Goal: Communication & Community: Connect with others

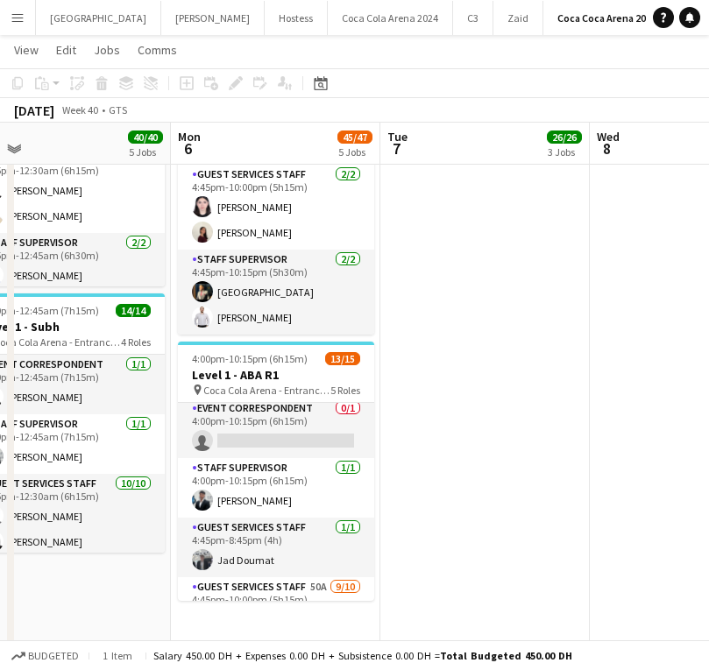
scroll to position [4, 0]
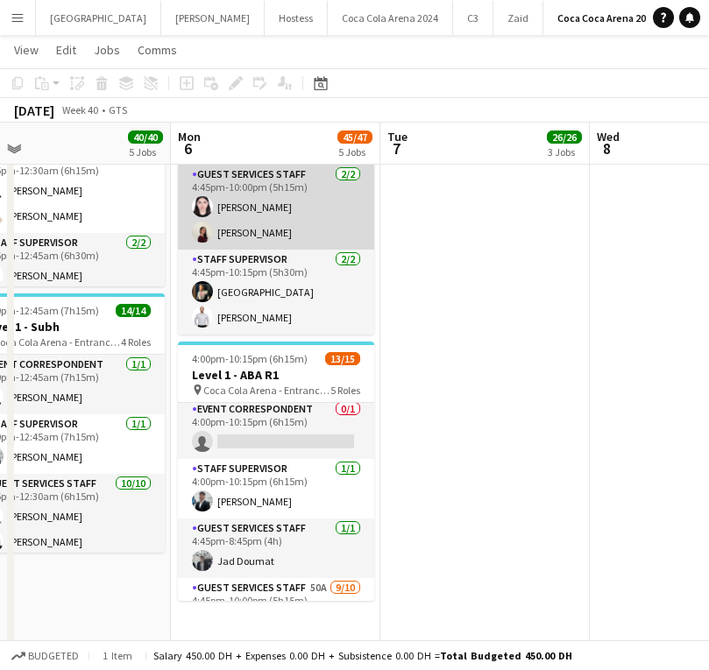
click at [251, 231] on app-card-role "Guest Services Staff [DATE] 4:45pm-10:00pm (5h15m) [PERSON_NAME] [PERSON_NAME]" at bounding box center [276, 207] width 196 height 85
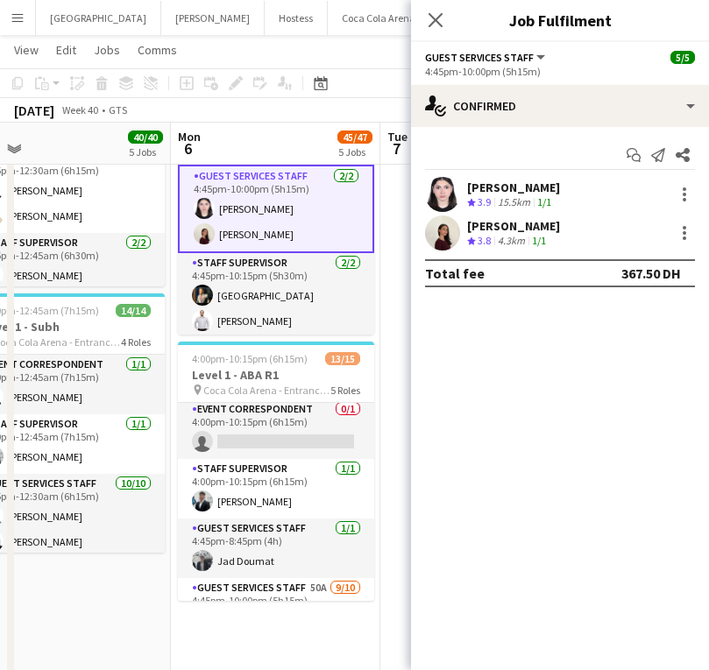
click at [448, 191] on app-user-avatar at bounding box center [442, 194] width 35 height 35
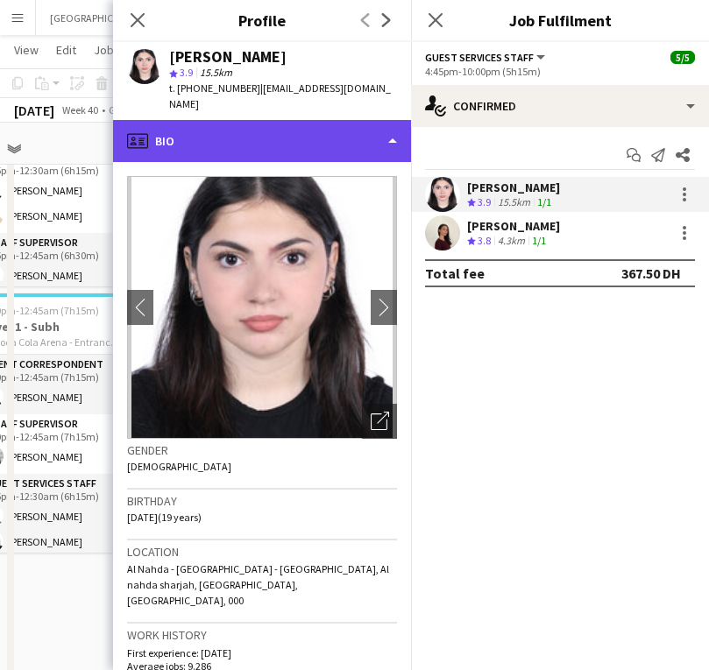
click at [280, 123] on div "profile Bio" at bounding box center [262, 141] width 298 height 42
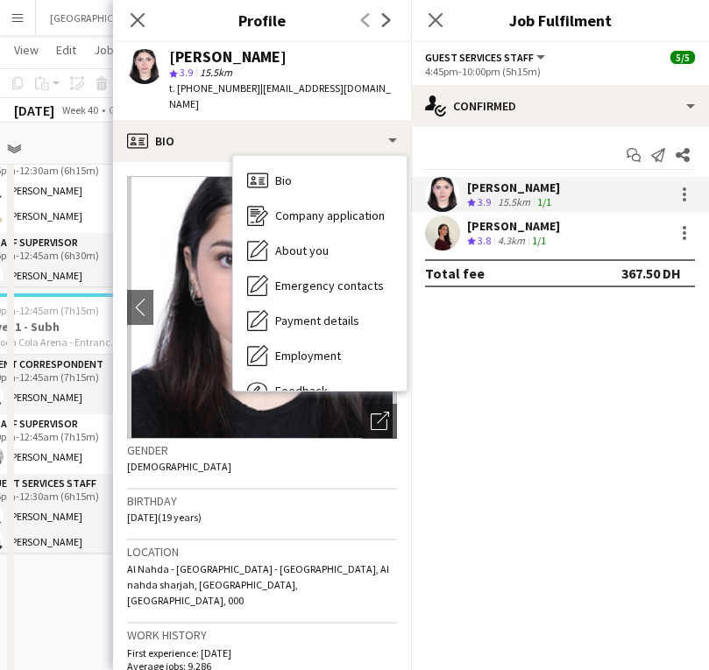
click at [250, 88] on span "| [EMAIL_ADDRESS][DOMAIN_NAME]" at bounding box center [280, 95] width 222 height 29
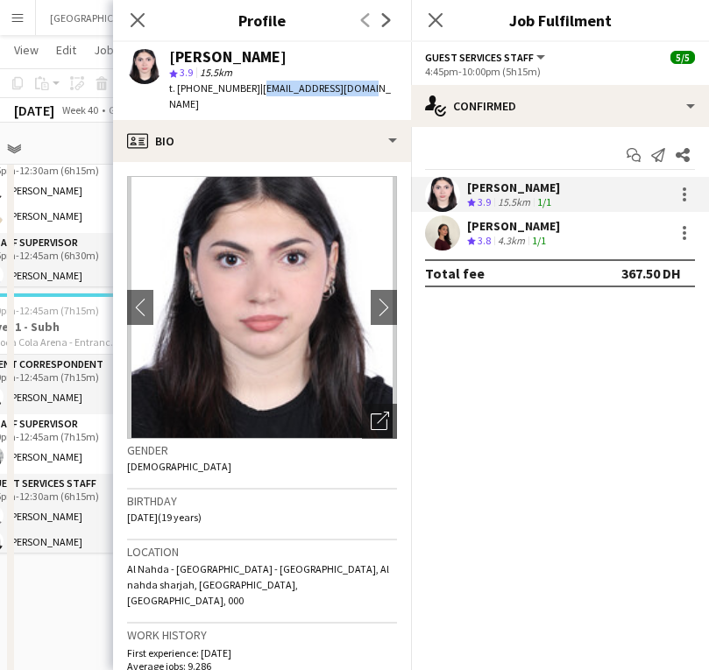
drag, startPoint x: 252, startPoint y: 88, endPoint x: 378, endPoint y: 86, distance: 125.3
click at [378, 86] on app-profile-header "[PERSON_NAME] star 3.9 15.5km t. [PHONE_NUMBER] | [EMAIL_ADDRESS][DOMAIN_NAME]" at bounding box center [262, 81] width 298 height 78
copy span "[EMAIL_ADDRESS][DOMAIN_NAME]"
click at [695, 195] on div "[PERSON_NAME] Crew rating 3.9 15.5km 1/1" at bounding box center [560, 194] width 298 height 35
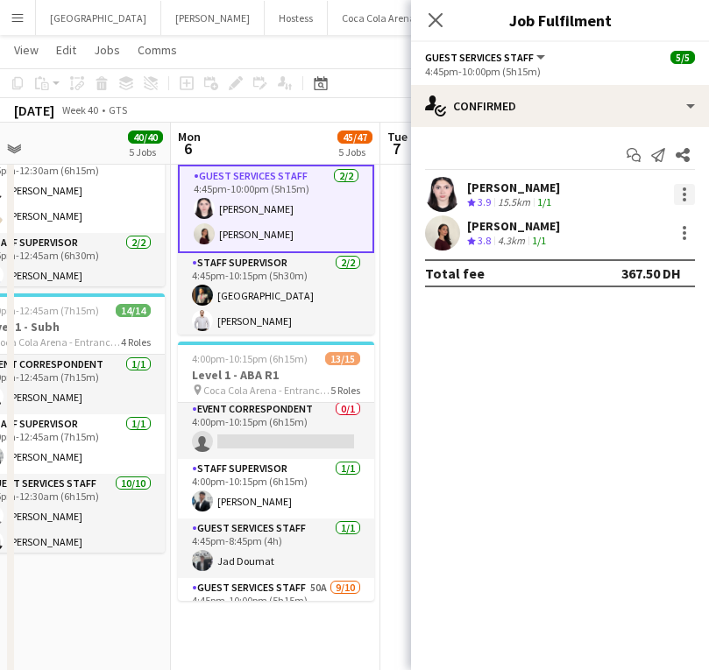
click at [682, 196] on div at bounding box center [684, 194] width 21 height 21
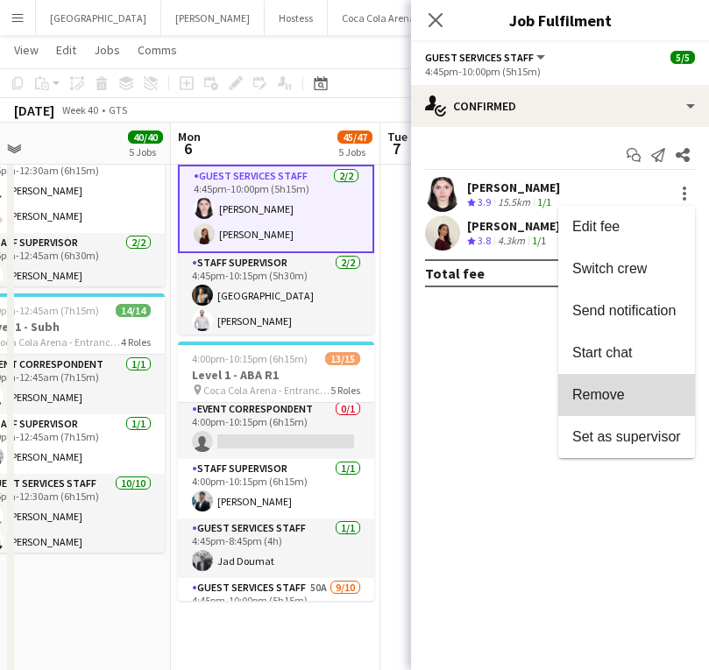
click at [618, 377] on button "Remove" at bounding box center [626, 395] width 137 height 42
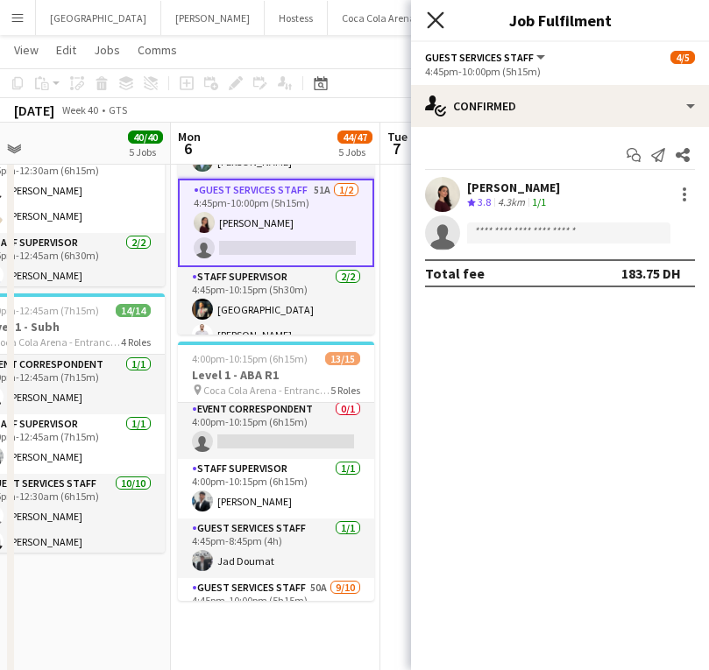
click at [429, 14] on icon at bounding box center [435, 19] width 17 height 17
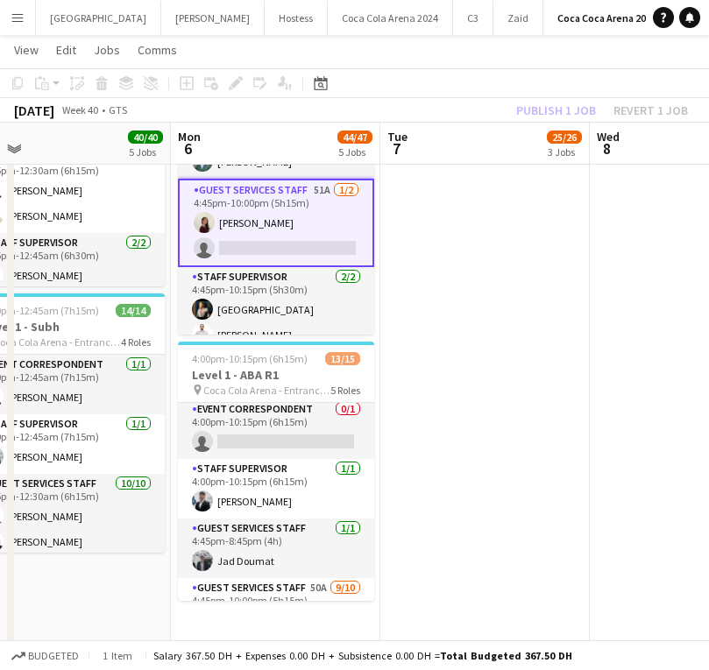
click at [548, 110] on div "Publish 1 job Revert 1 job" at bounding box center [602, 110] width 214 height 23
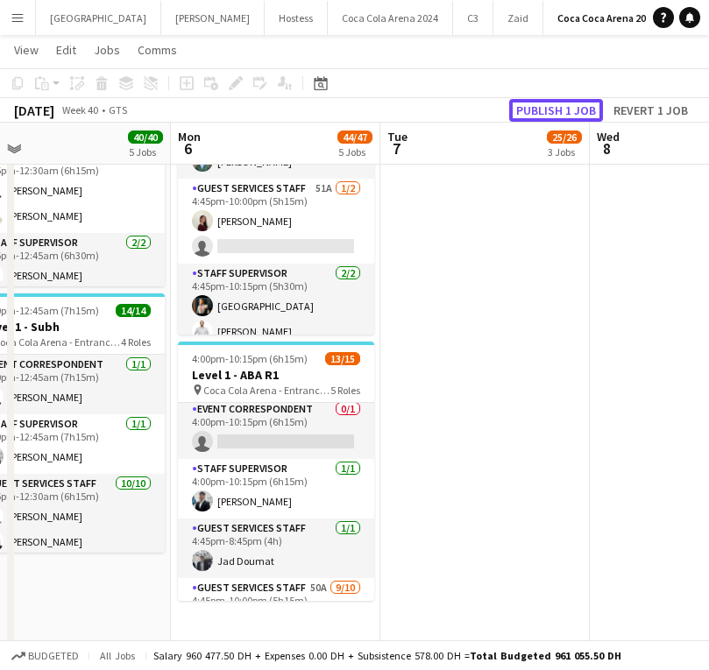
click at [548, 110] on button "Publish 1 job" at bounding box center [556, 110] width 94 height 23
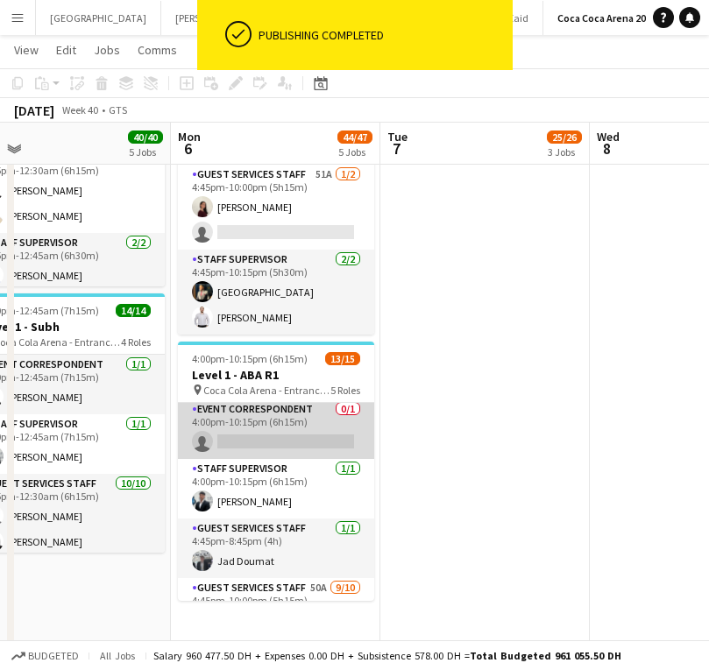
click at [285, 428] on app-card-role "Event Correspondent 0/1 4:00pm-10:15pm (6h15m) single-neutral-actions" at bounding box center [276, 430] width 196 height 60
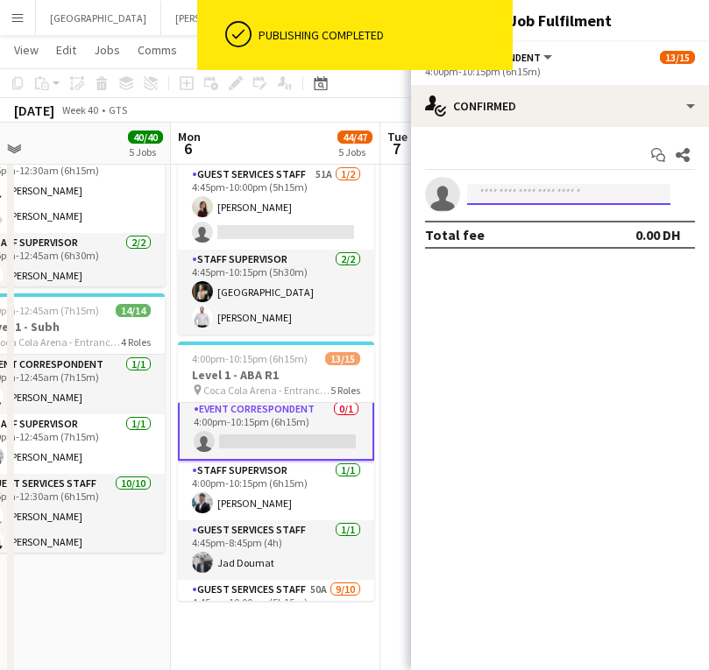
click at [554, 192] on input at bounding box center [568, 194] width 203 height 21
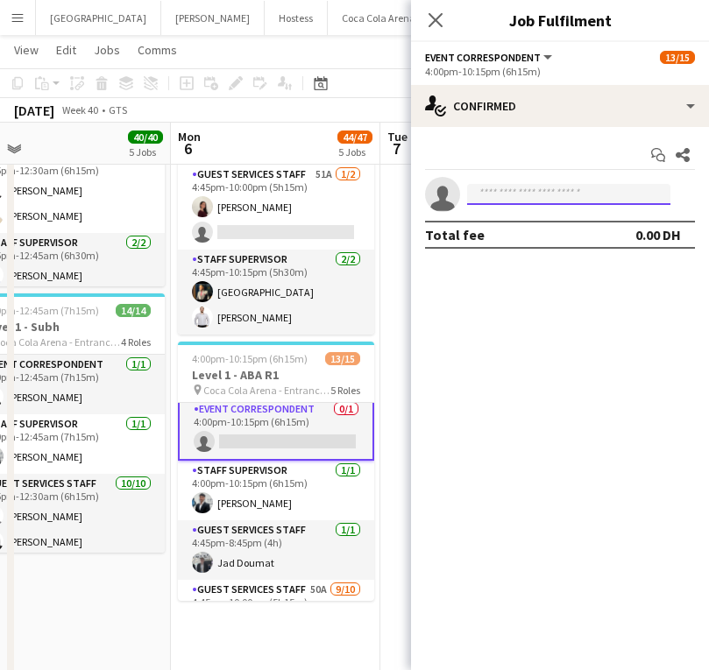
paste input "**********"
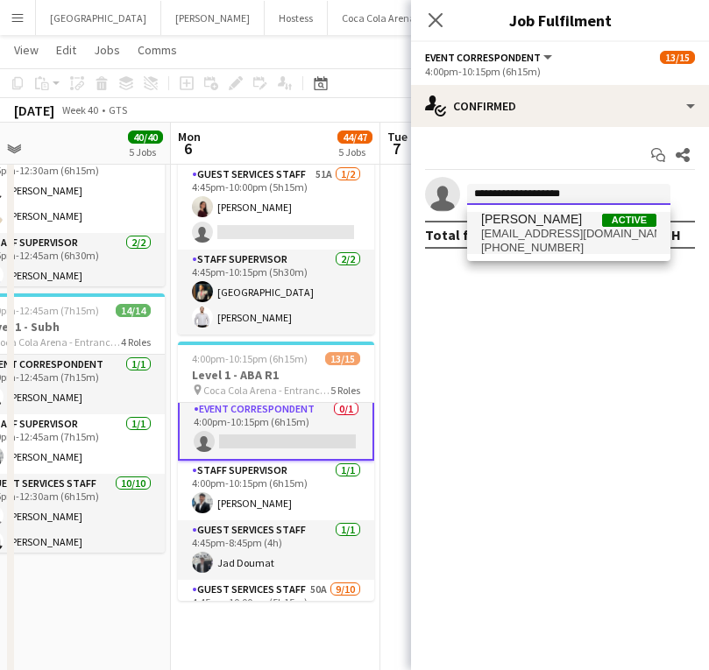
type input "**********"
click at [558, 240] on span "[EMAIL_ADDRESS][DOMAIN_NAME]" at bounding box center [568, 234] width 175 height 14
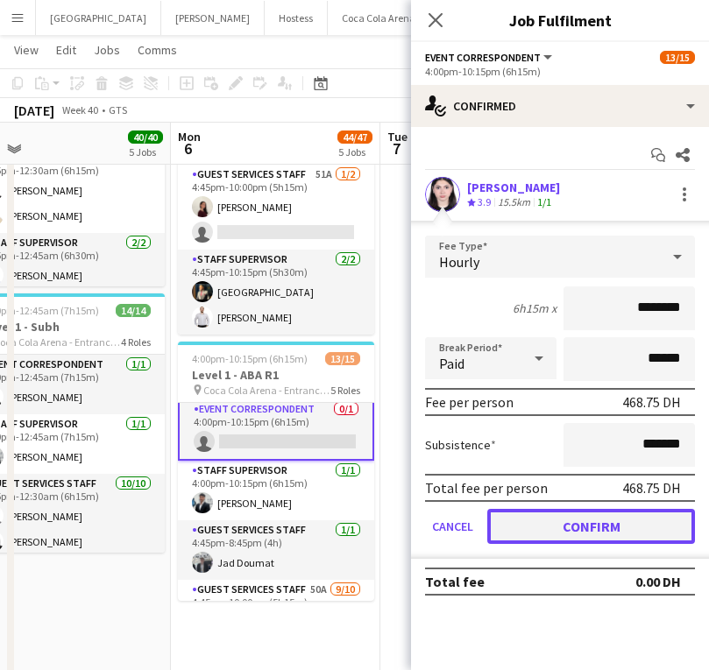
click at [583, 533] on button "Confirm" at bounding box center [591, 526] width 208 height 35
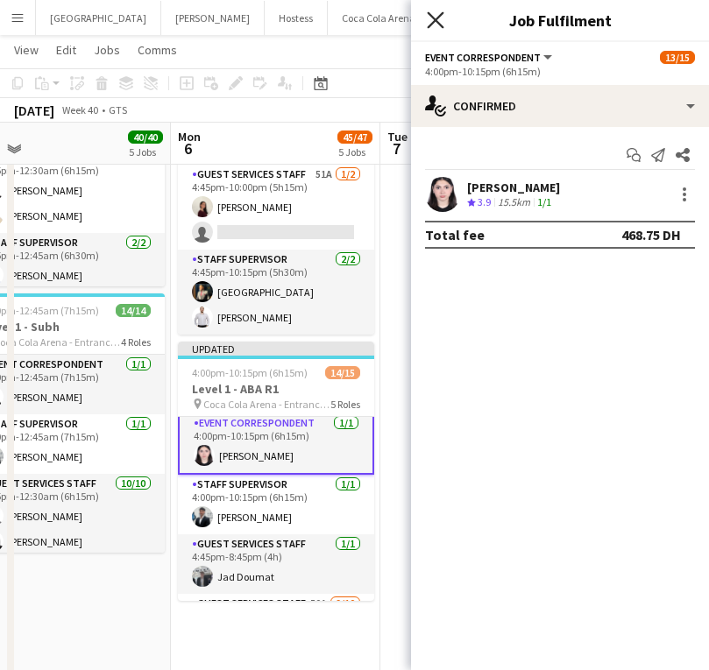
click at [433, 19] on icon at bounding box center [435, 19] width 17 height 17
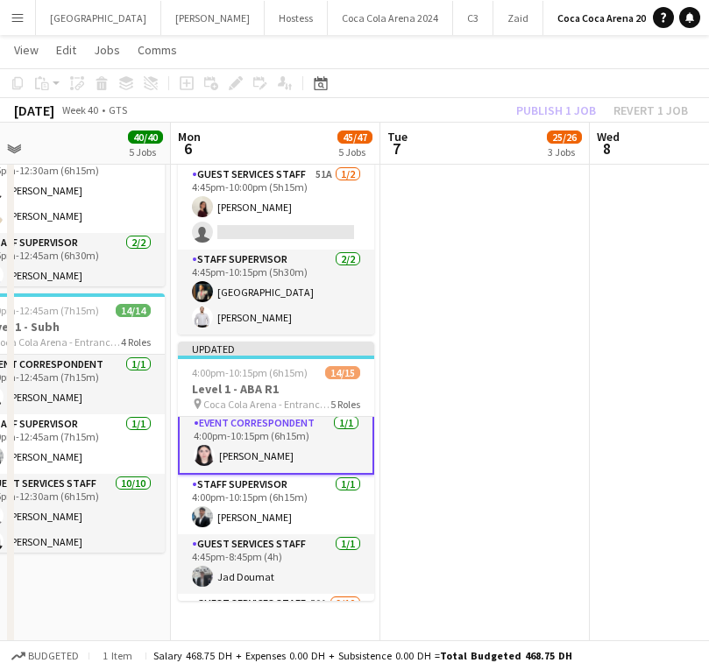
click at [541, 105] on div "Publish 1 job Revert 1 job" at bounding box center [602, 110] width 214 height 23
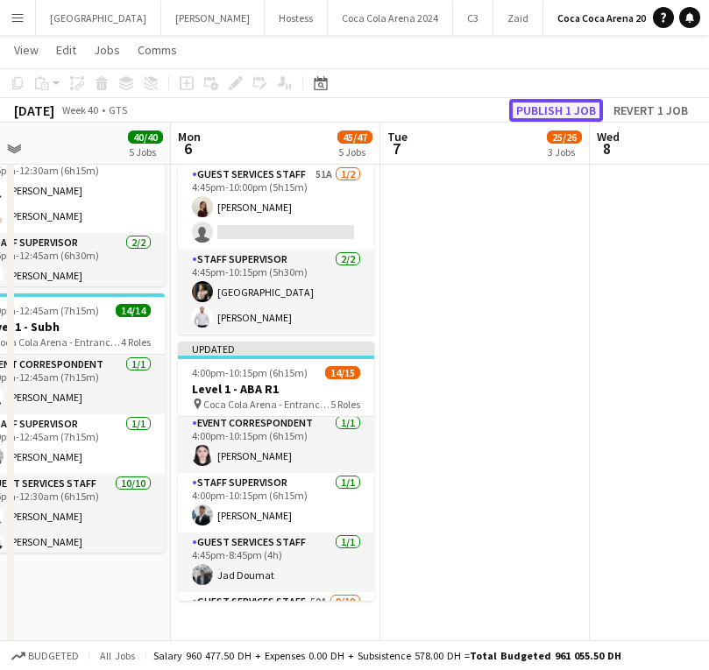
click at [541, 105] on button "Publish 1 job" at bounding box center [556, 110] width 94 height 23
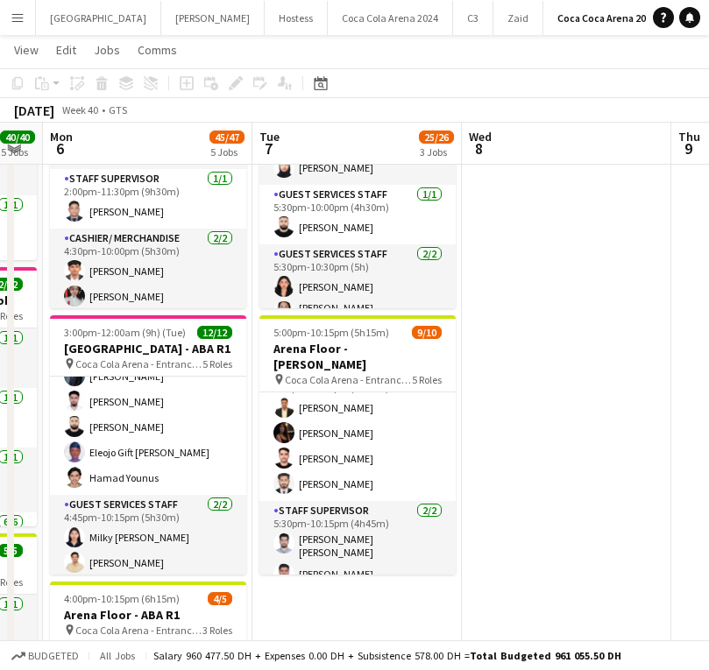
scroll to position [0, 0]
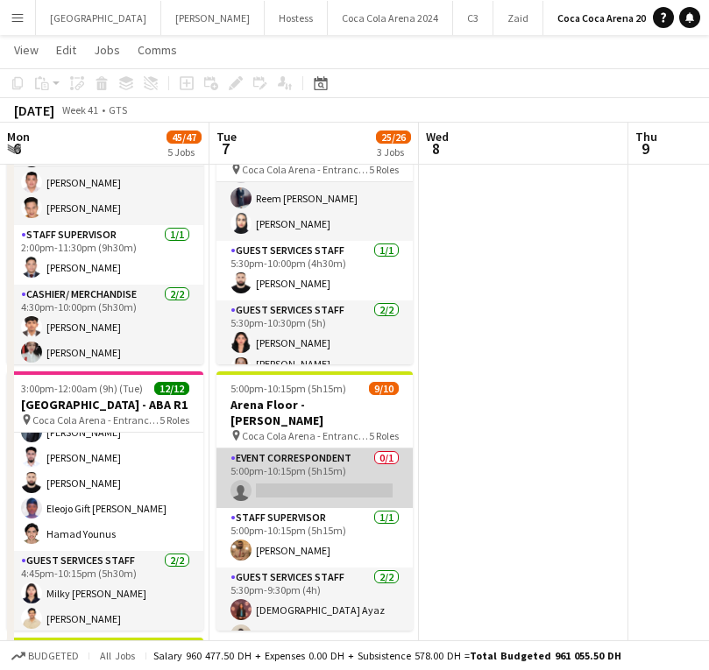
click at [333, 466] on app-card-role "Event Correspondent 0/1 5:00pm-10:15pm (5h15m) single-neutral-actions" at bounding box center [314, 479] width 196 height 60
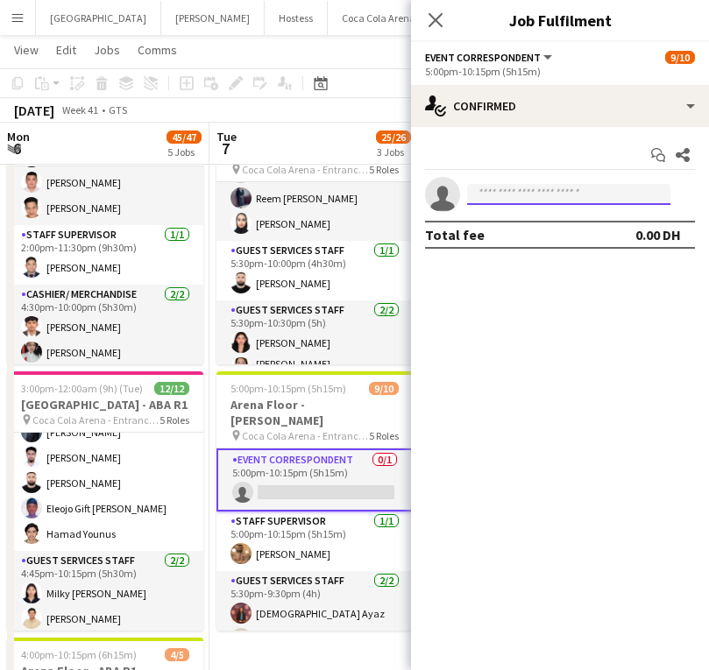
click at [484, 197] on input at bounding box center [568, 194] width 203 height 21
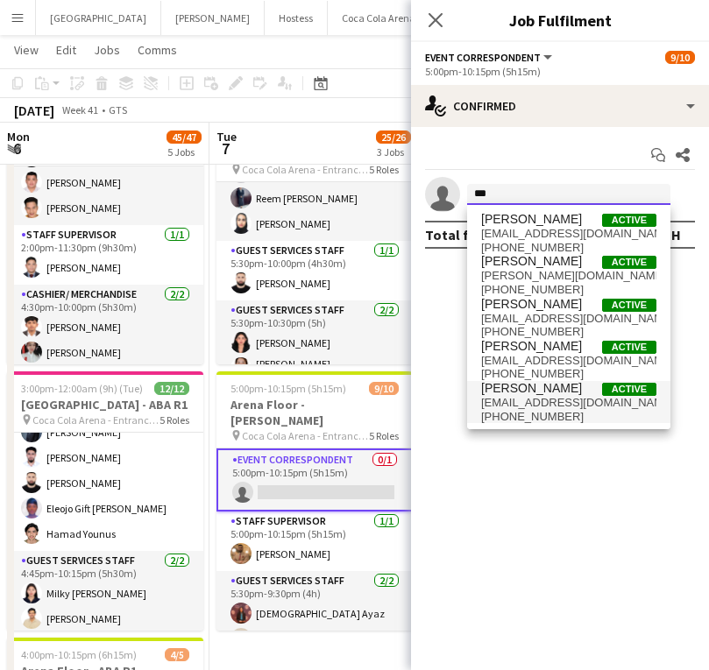
type input "***"
click at [507, 389] on span "[PERSON_NAME]" at bounding box center [531, 388] width 101 height 15
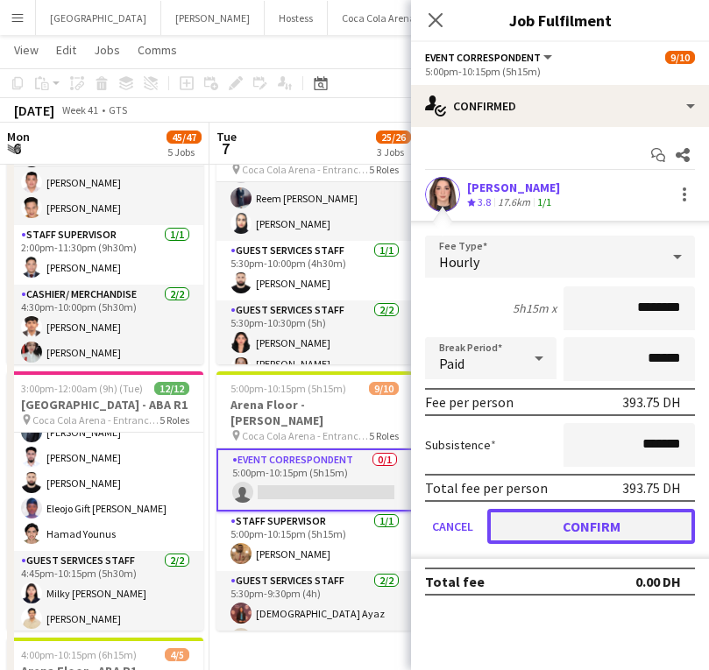
click at [576, 523] on button "Confirm" at bounding box center [591, 526] width 208 height 35
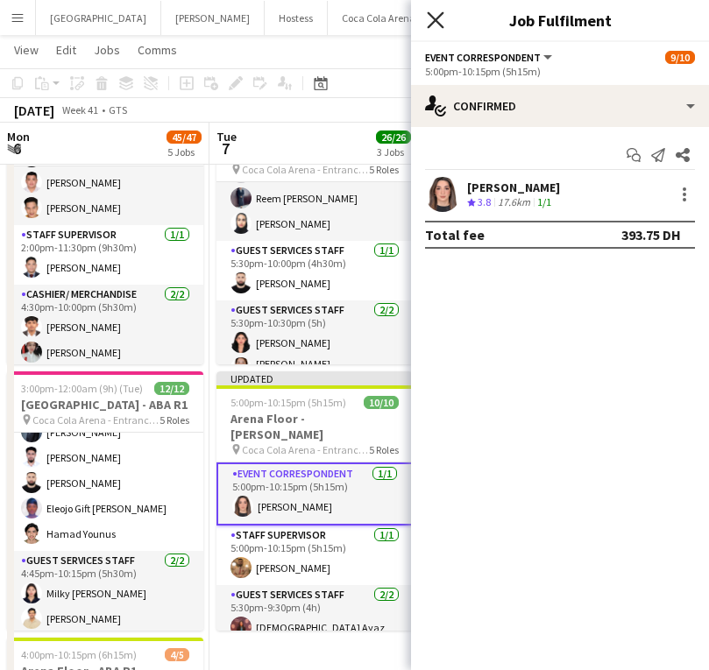
click at [440, 19] on icon "Close pop-in" at bounding box center [435, 19] width 17 height 17
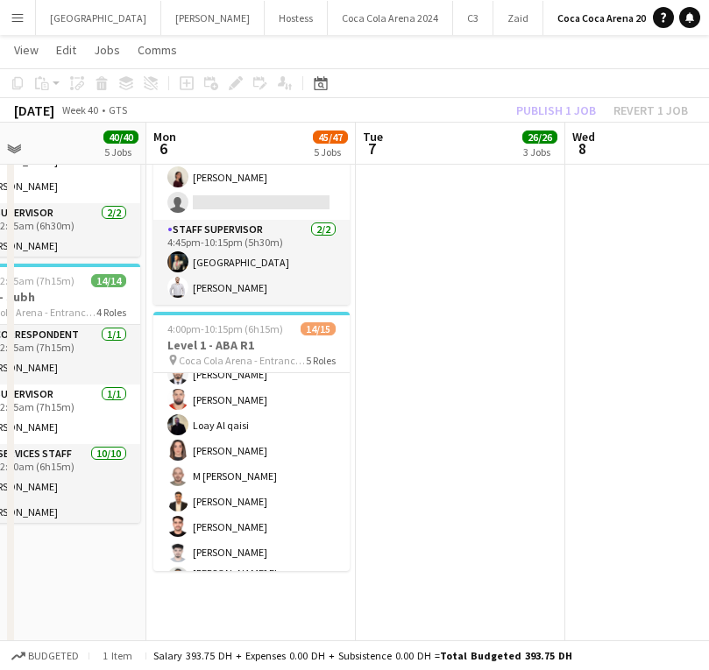
click at [558, 105] on div "Publish 1 job Revert 1 job" at bounding box center [602, 110] width 214 height 23
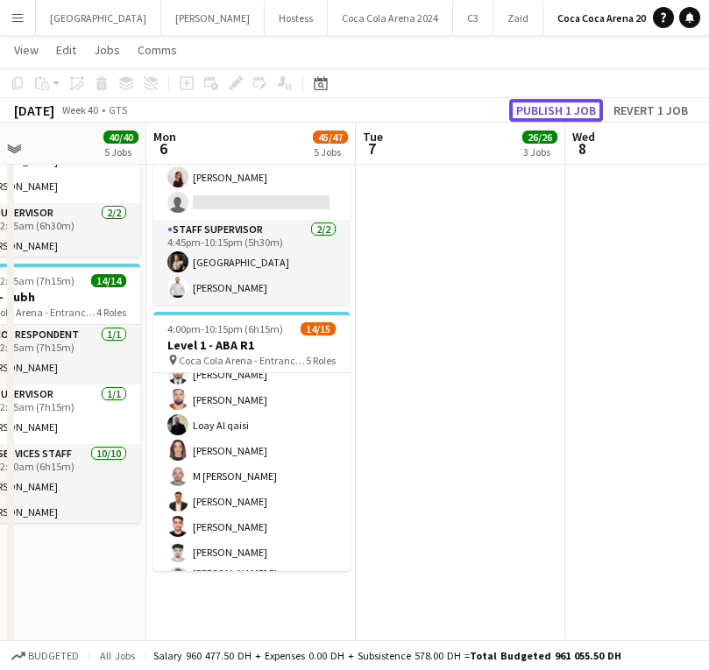
click at [558, 105] on button "Publish 1 job" at bounding box center [556, 110] width 94 height 23
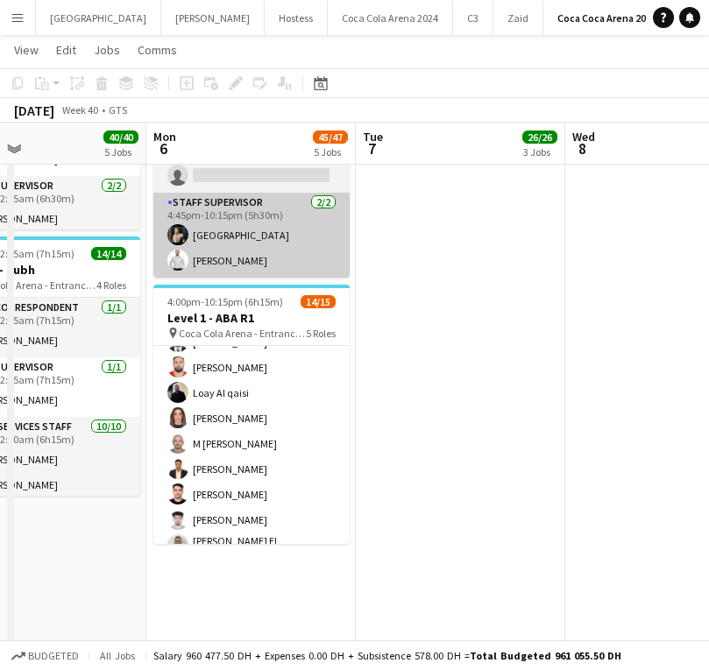
scroll to position [354, 0]
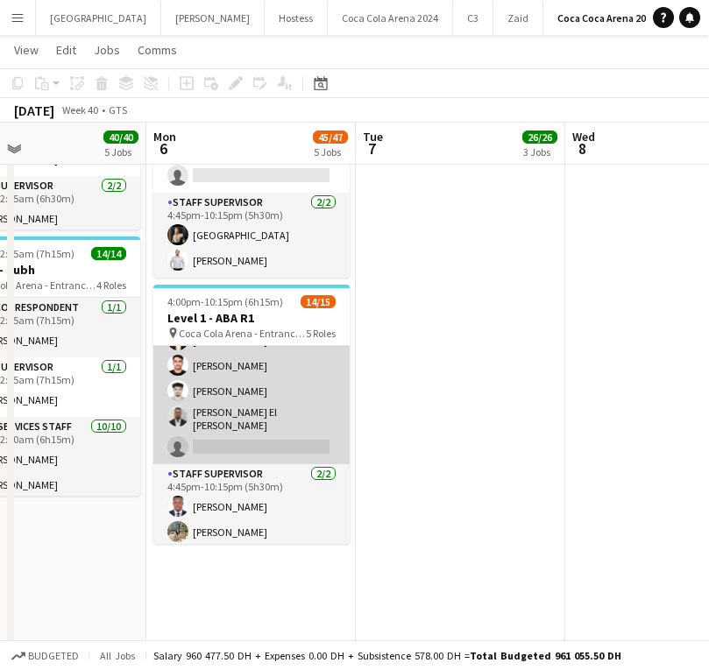
click at [250, 435] on app-card-role "Guest Services Staff 50A [DATE] 4:45pm-10:00pm (5h15m) Sudarshan [PERSON_NAME] …" at bounding box center [251, 318] width 196 height 294
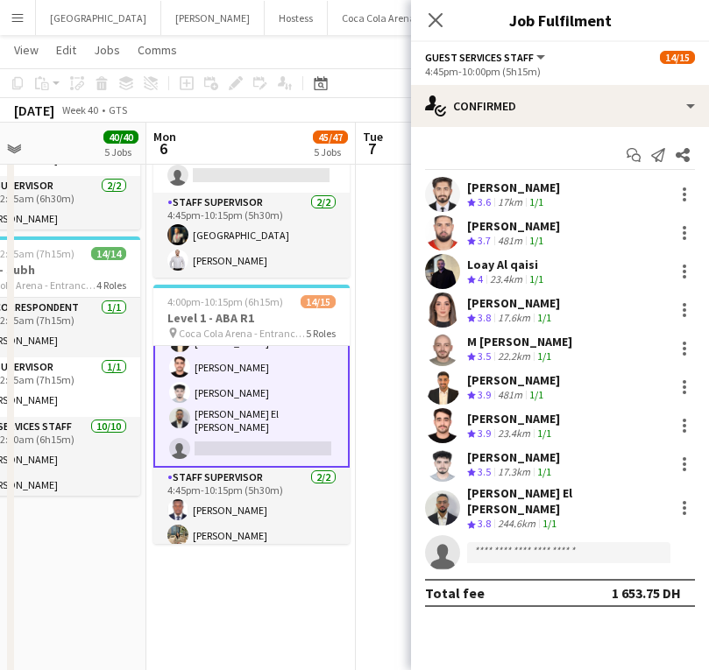
scroll to position [356, 0]
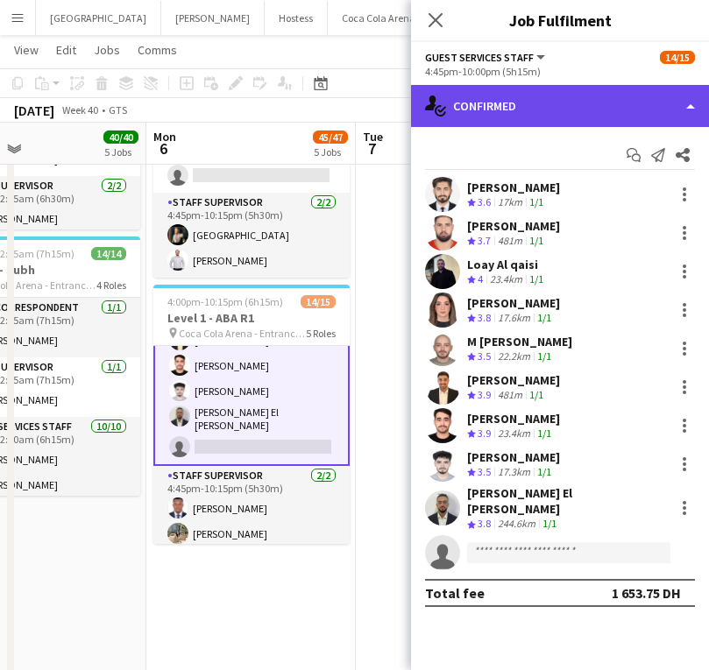
click at [552, 112] on div "single-neutral-actions-check-2 Confirmed" at bounding box center [560, 106] width 298 height 42
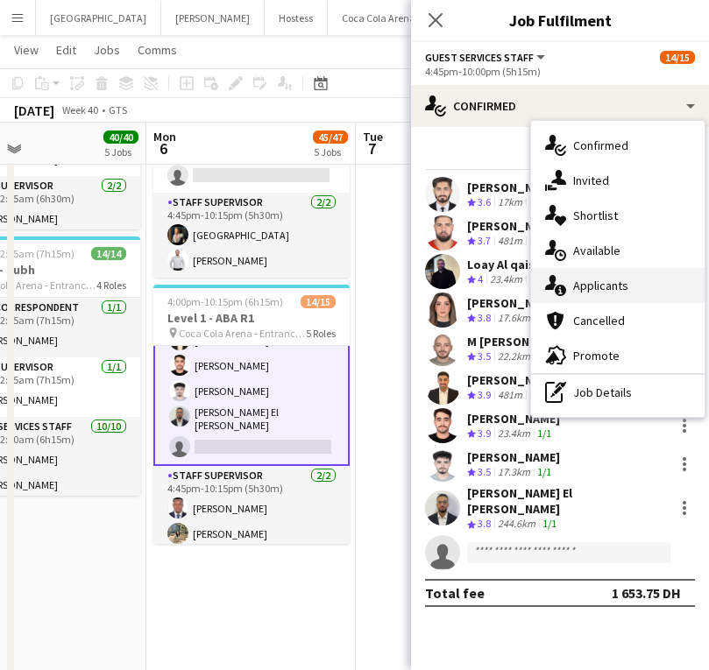
click at [609, 272] on div "single-neutral-actions-information Applicants" at bounding box center [617, 285] width 173 height 35
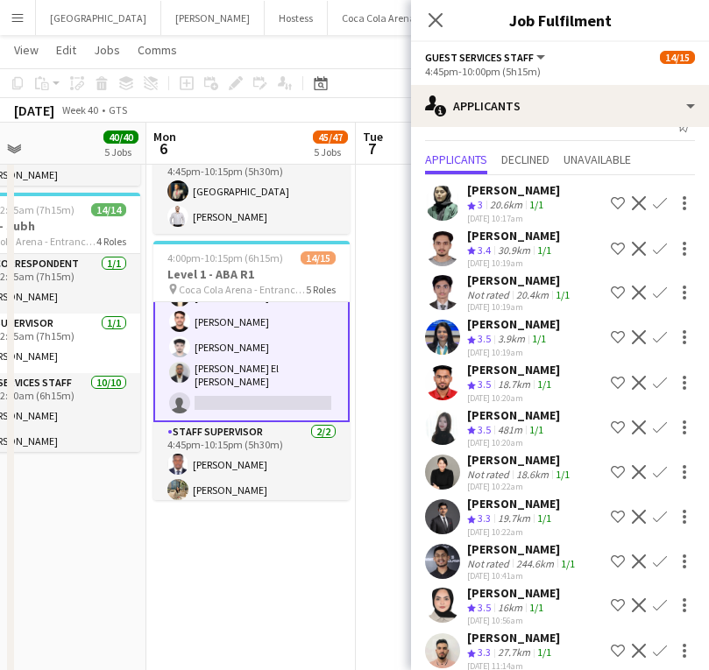
scroll to position [0, 0]
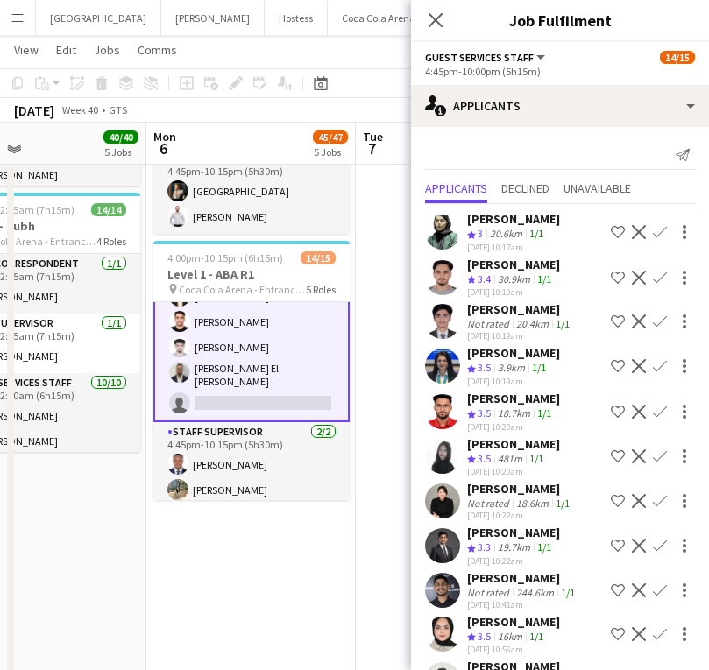
click at [656, 275] on app-icon "Confirm" at bounding box center [660, 278] width 14 height 14
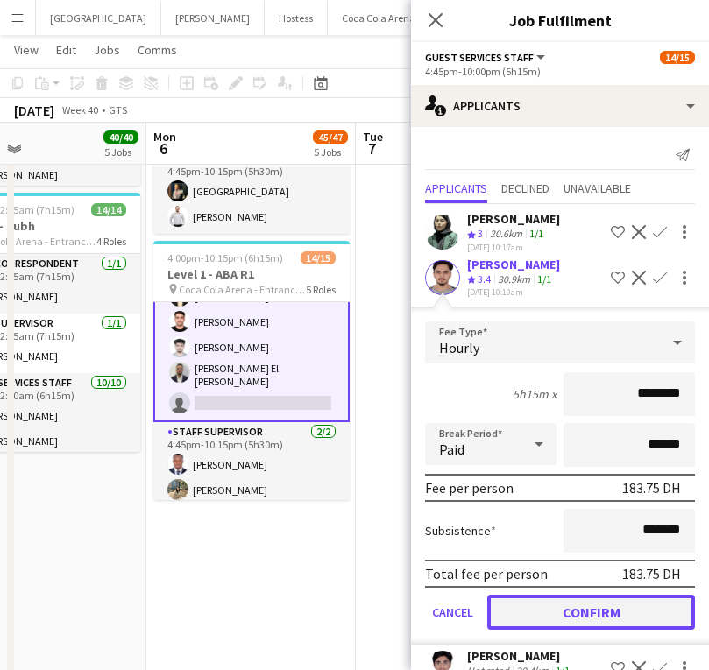
click at [567, 615] on button "Confirm" at bounding box center [591, 612] width 208 height 35
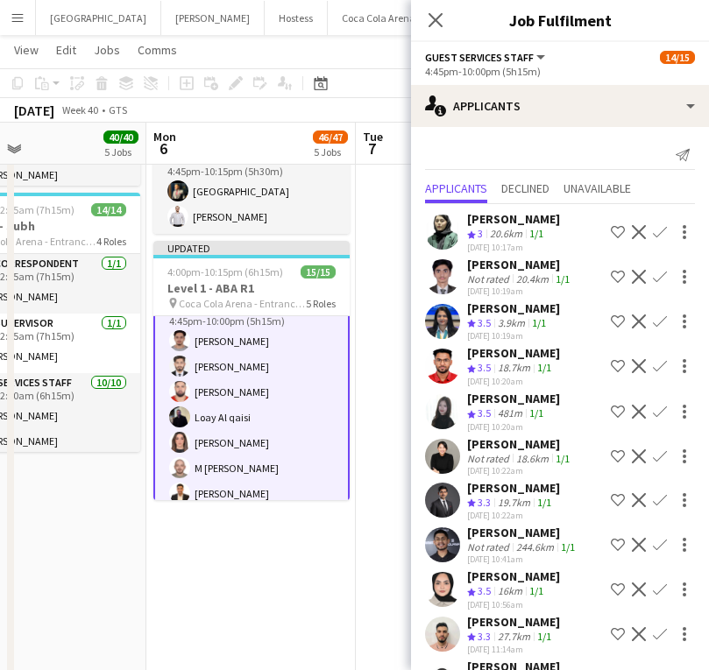
scroll to position [145, 0]
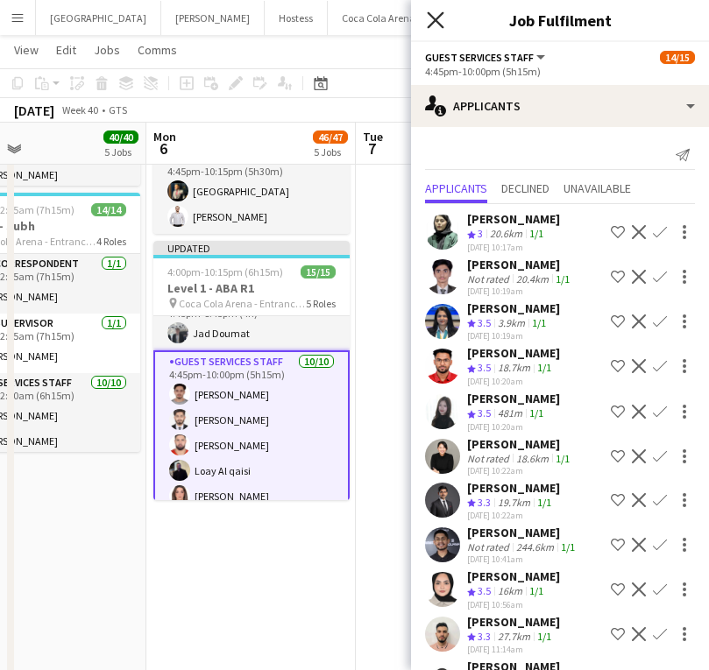
click at [433, 18] on icon at bounding box center [435, 19] width 17 height 17
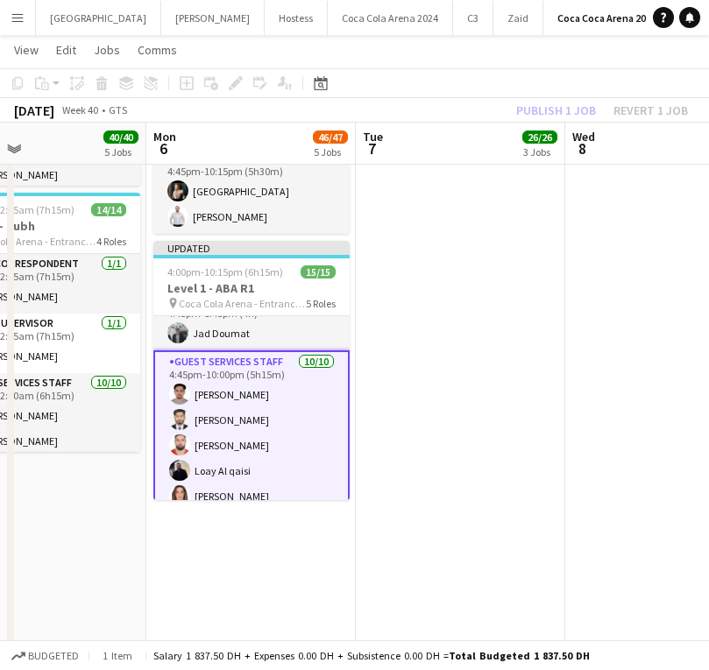
click at [238, 397] on app-card-role "Guest Services Staff [DATE] 4:45pm-10:00pm (5h15m) [PERSON_NAME] Sudarshan [PER…" at bounding box center [251, 498] width 196 height 297
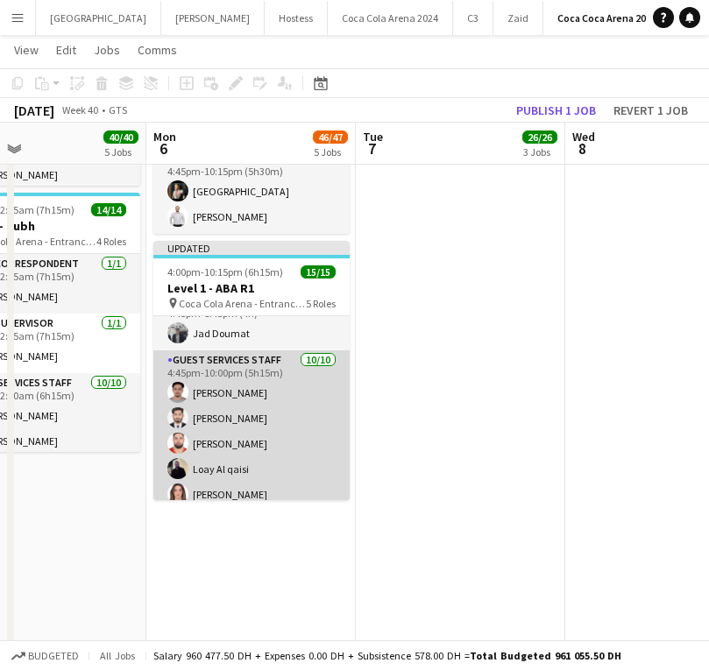
click at [230, 391] on app-card-role "Guest Services Staff [DATE] 4:45pm-10:00pm (5h15m) [PERSON_NAME] Sudarshan [PER…" at bounding box center [251, 497] width 196 height 294
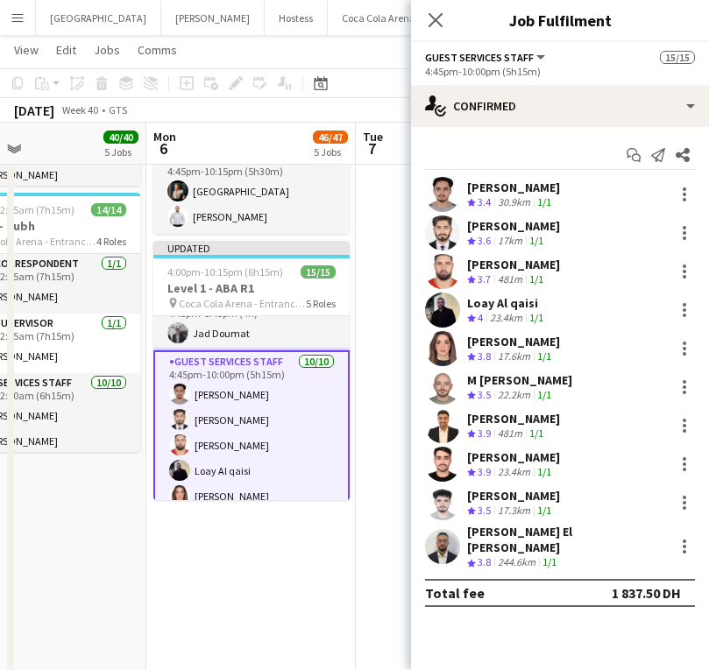
click at [438, 192] on app-user-avatar at bounding box center [442, 194] width 35 height 35
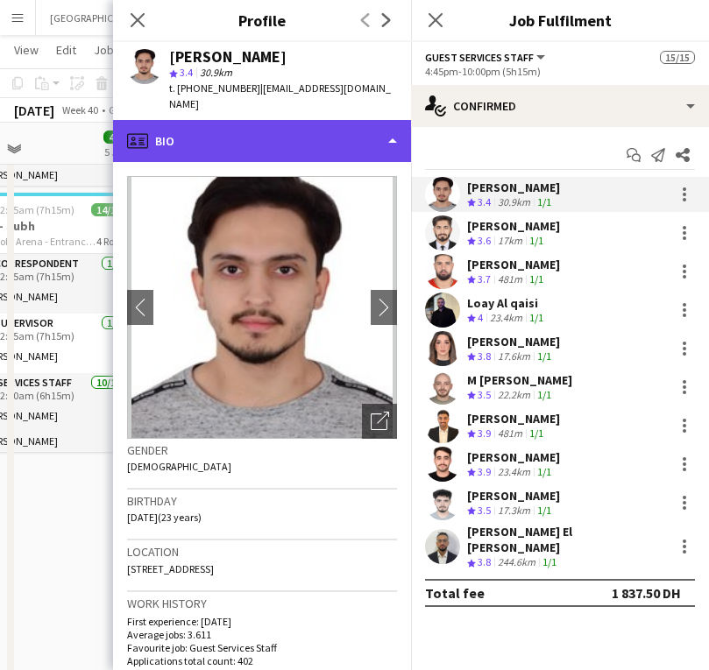
click at [278, 132] on div "profile Bio" at bounding box center [262, 141] width 298 height 42
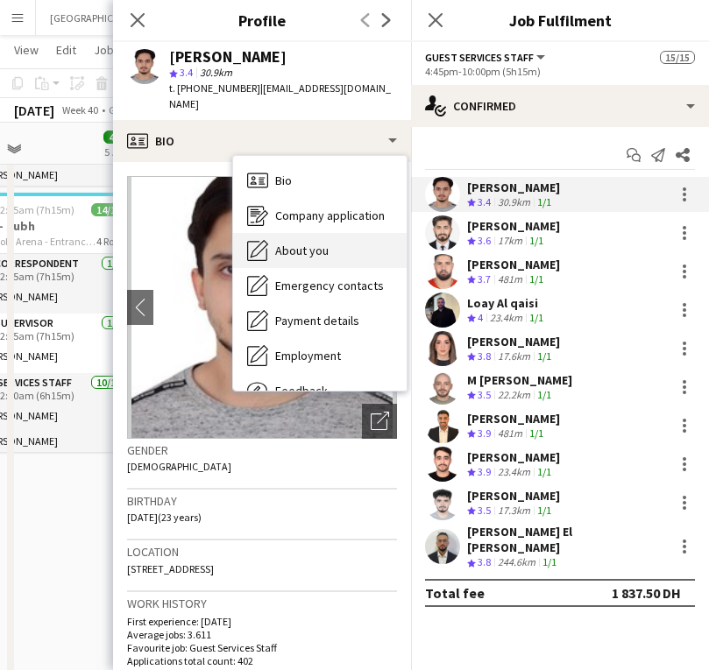
click at [325, 243] on span "About you" at bounding box center [301, 251] width 53 height 16
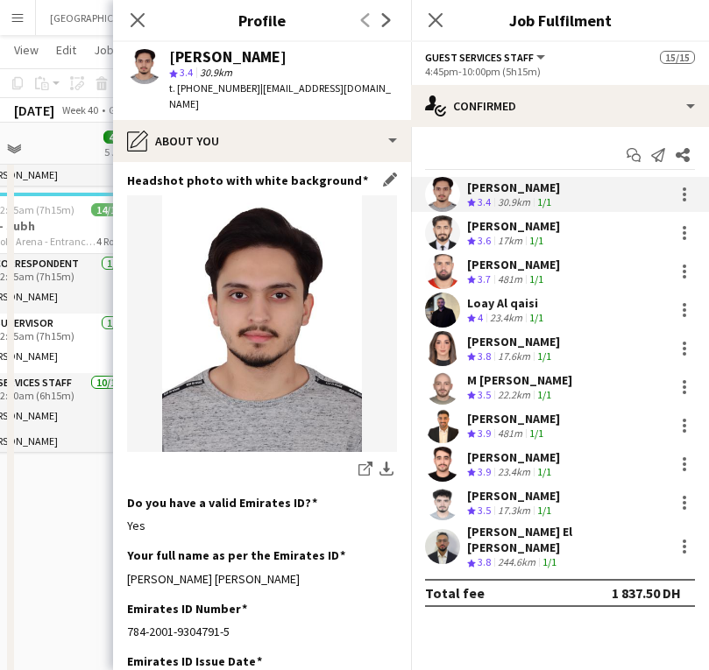
scroll to position [320, 0]
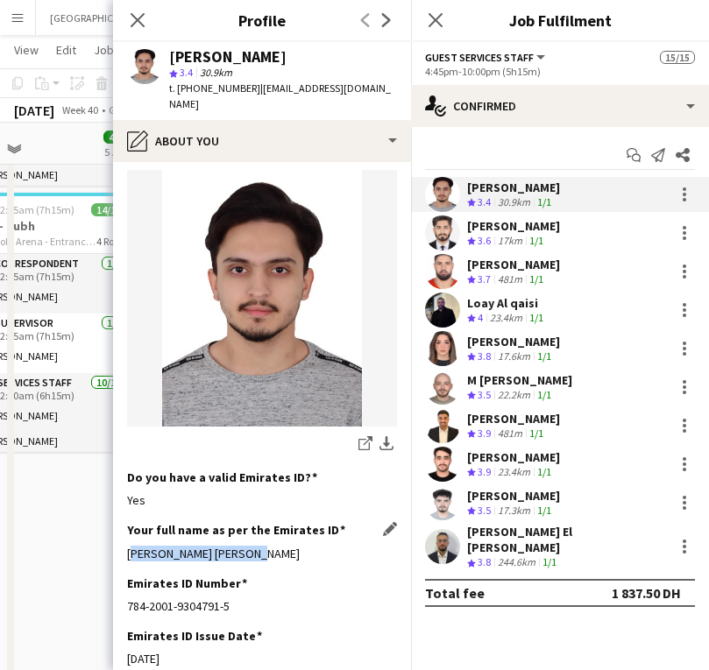
drag, startPoint x: 123, startPoint y: 490, endPoint x: 285, endPoint y: 482, distance: 162.3
click at [285, 483] on app-section-data-types "Bio Edit this field Hi my name is [PERSON_NAME] i am from [DEMOGRAPHIC_DATA] an…" at bounding box center [262, 416] width 298 height 508
copy div "[PERSON_NAME] [PERSON_NAME]"
click at [134, 17] on icon at bounding box center [137, 19] width 17 height 17
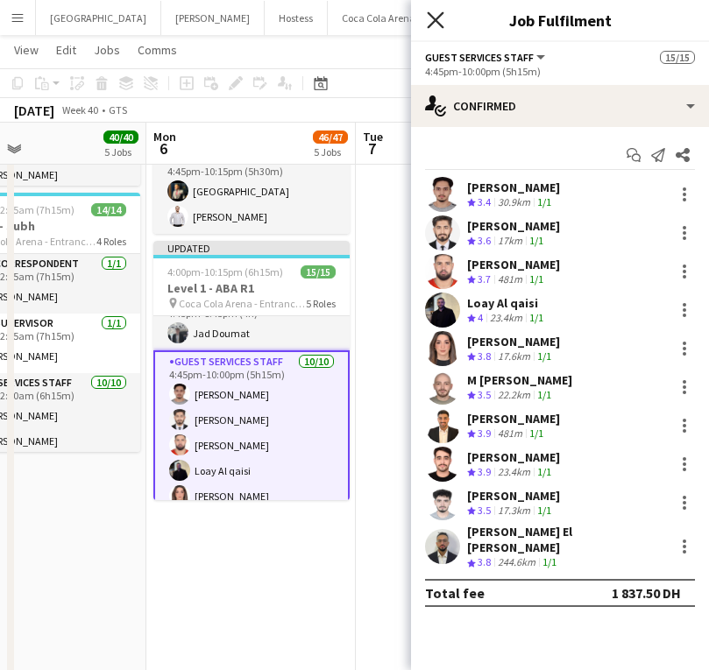
click at [432, 21] on icon "Close pop-in" at bounding box center [435, 19] width 17 height 17
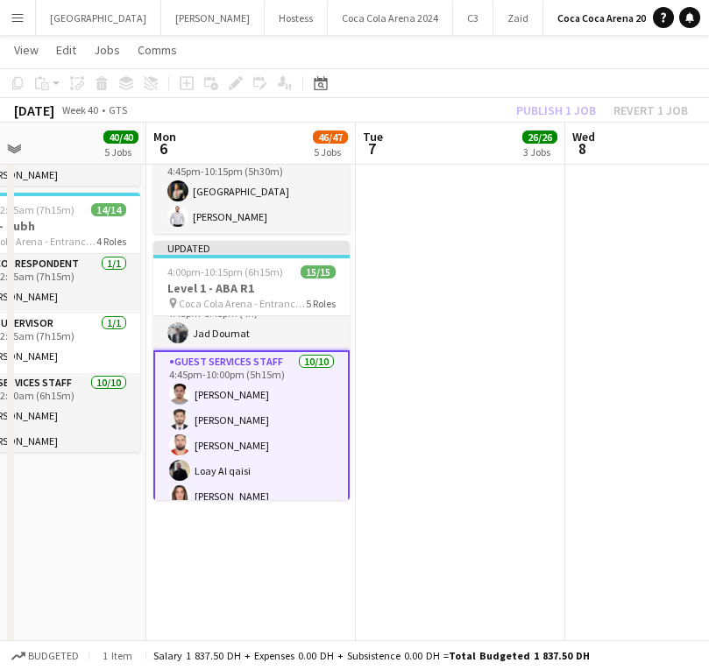
click at [548, 102] on div "Publish 1 job Revert 1 job" at bounding box center [602, 110] width 214 height 23
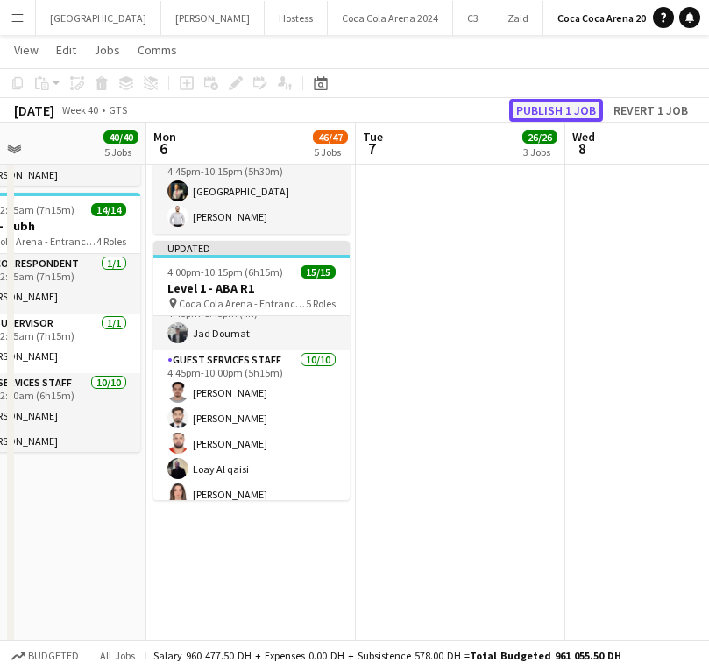
click at [550, 108] on button "Publish 1 job" at bounding box center [556, 110] width 94 height 23
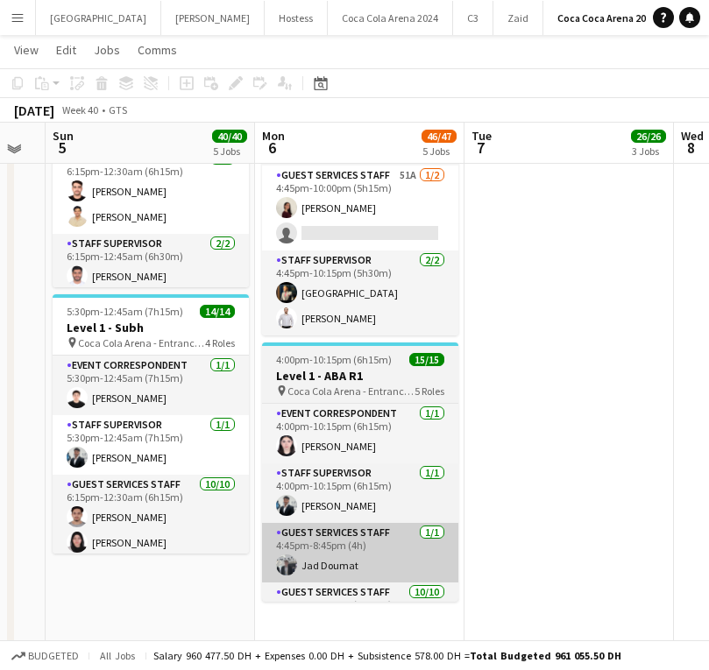
scroll to position [925, 0]
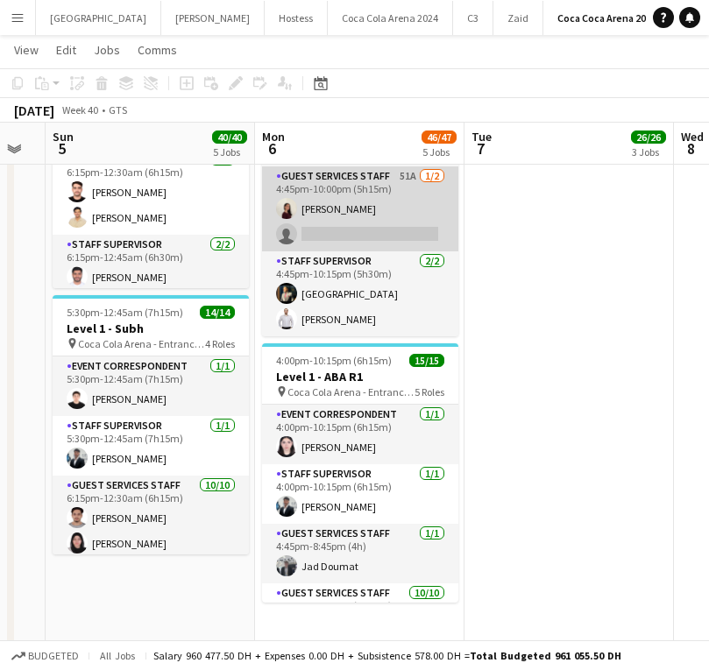
click at [329, 230] on app-card-role "Guest Services Staff 51A [DATE] 4:45pm-10:00pm (5h15m) [PERSON_NAME] single-neu…" at bounding box center [360, 208] width 196 height 85
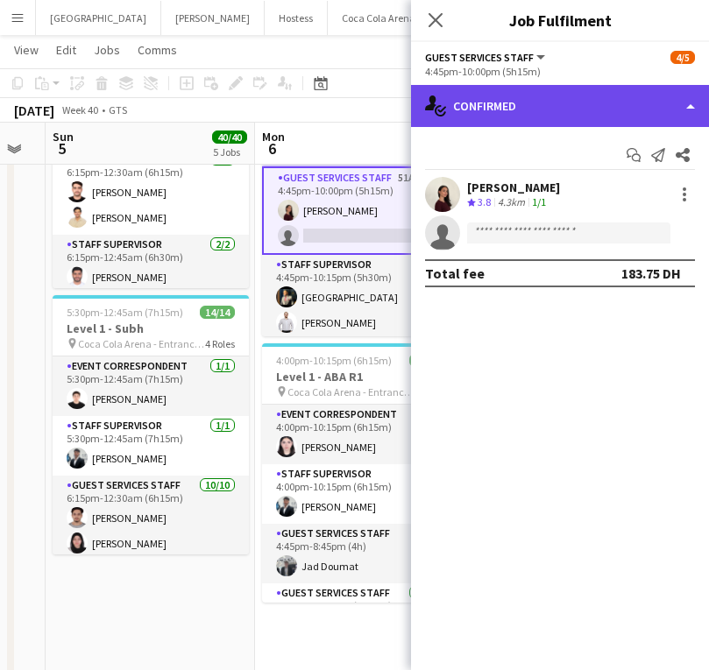
click at [578, 95] on div "single-neutral-actions-check-2 Confirmed" at bounding box center [560, 106] width 298 height 42
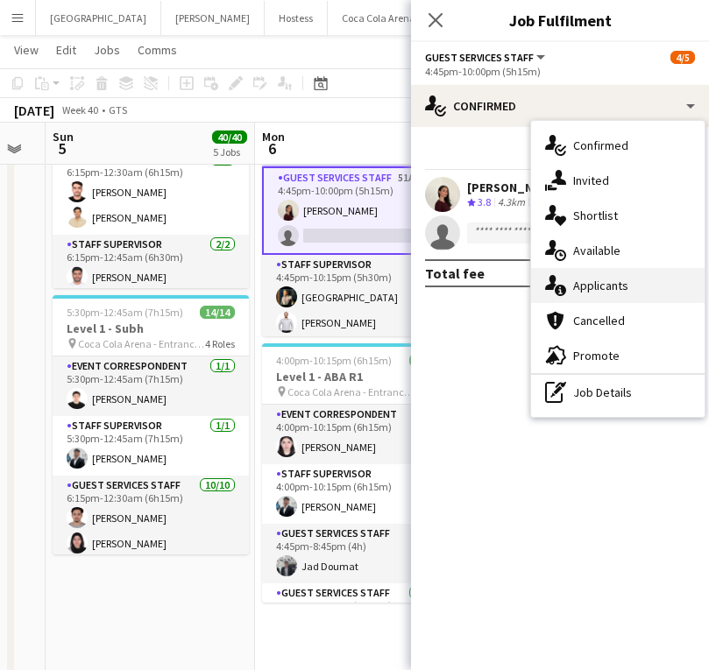
click at [606, 293] on span "Applicants" at bounding box center [600, 286] width 55 height 16
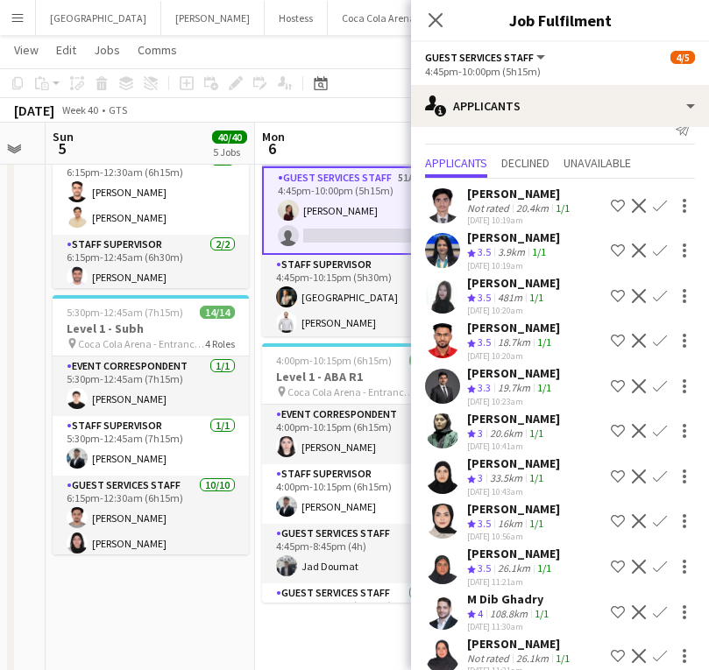
scroll to position [44, 0]
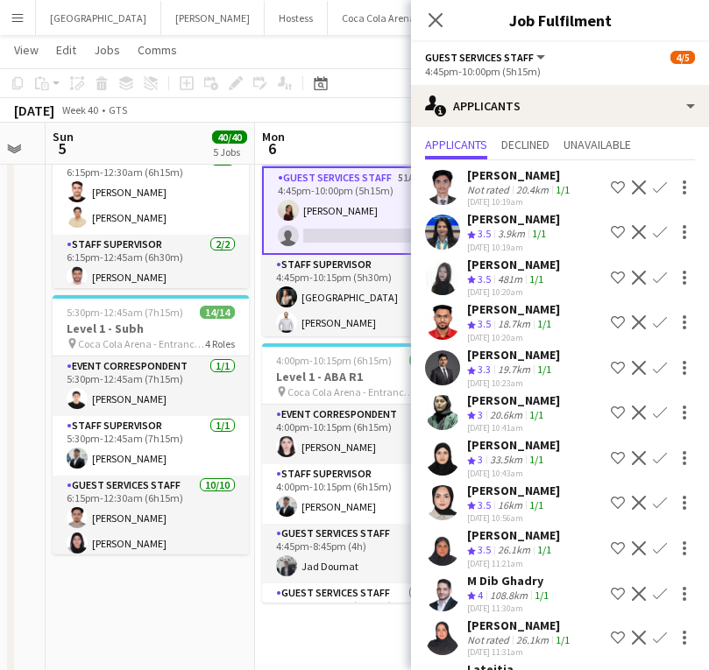
click at [430, 408] on app-user-avatar at bounding box center [442, 412] width 35 height 35
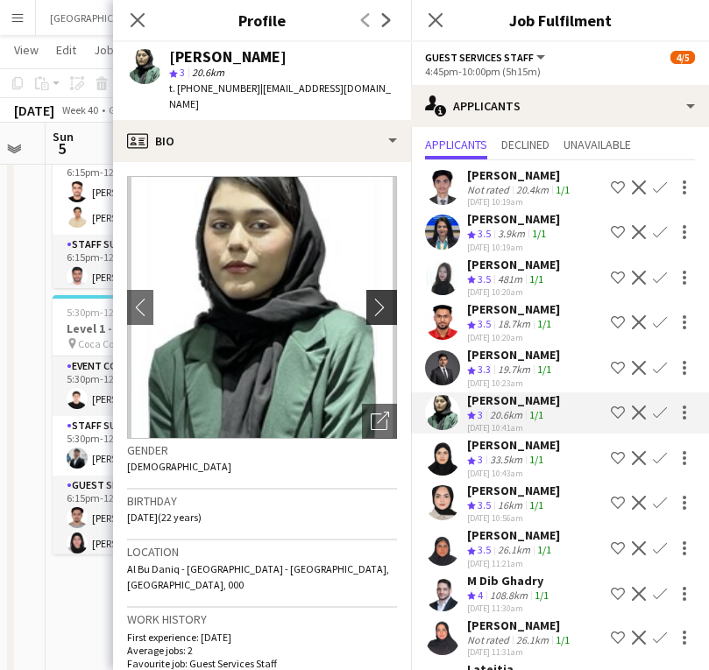
click at [385, 298] on app-icon "chevron-right" at bounding box center [384, 307] width 27 height 18
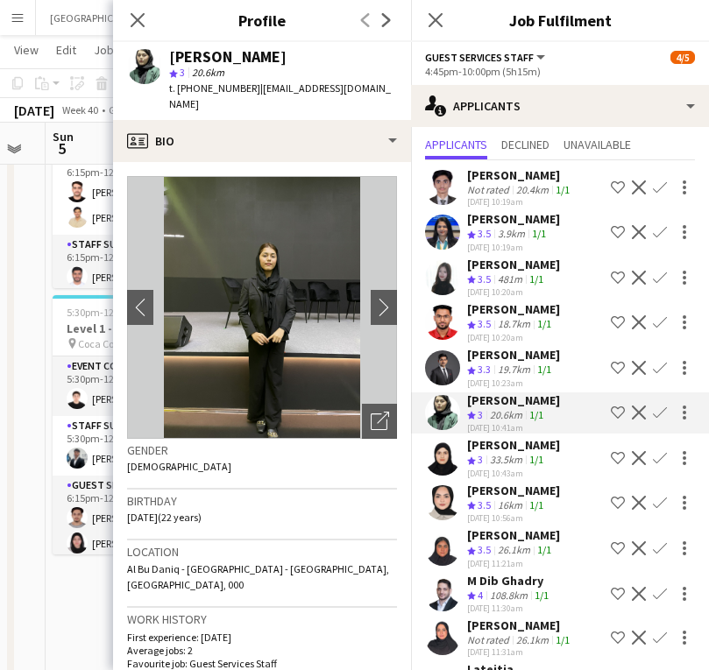
click at [433, 500] on app-user-avatar at bounding box center [442, 502] width 35 height 35
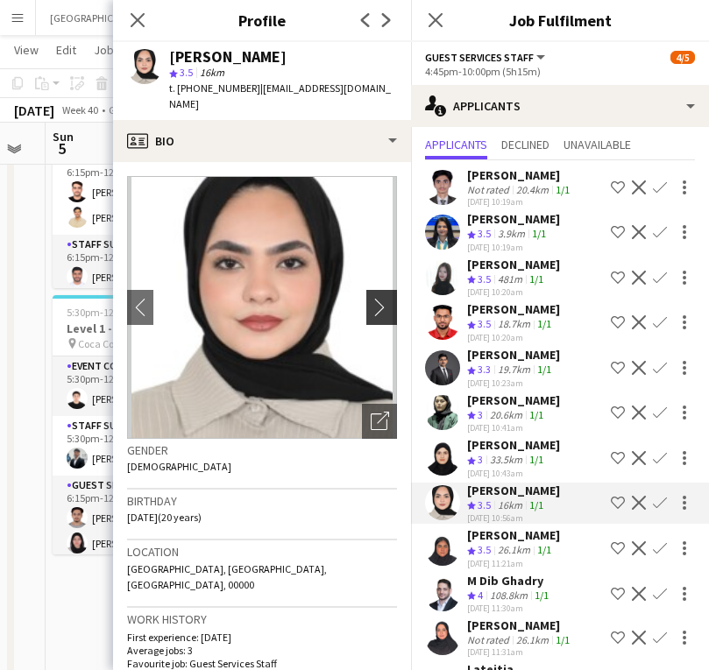
click at [383, 298] on app-icon "chevron-right" at bounding box center [384, 307] width 27 height 18
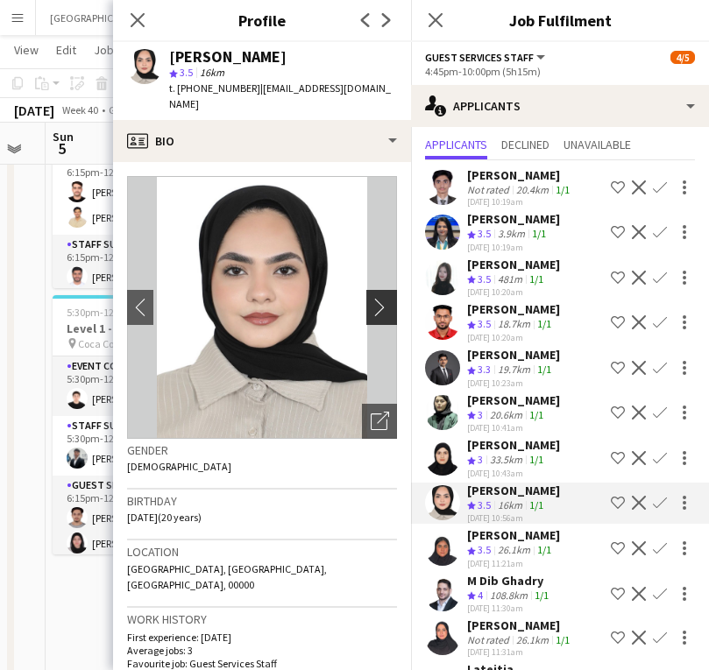
click at [382, 298] on app-icon "chevron-right" at bounding box center [384, 307] width 27 height 18
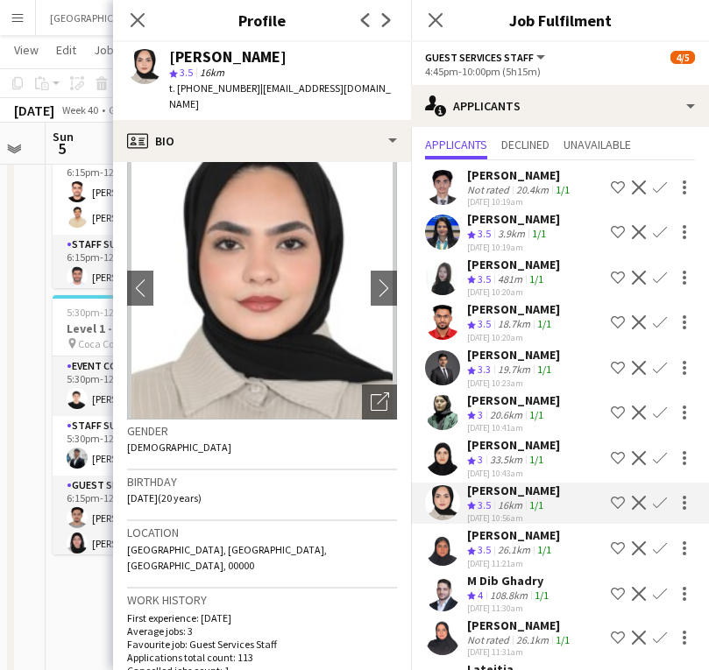
scroll to position [101, 0]
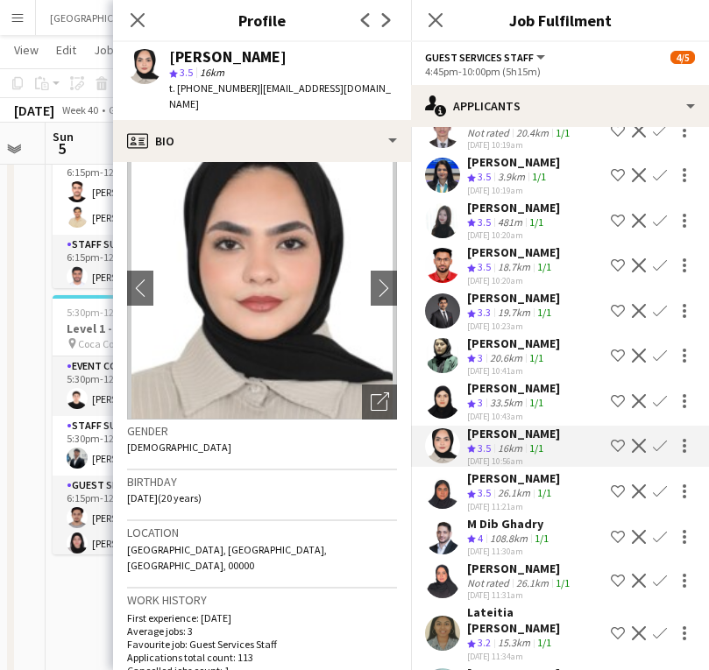
click at [442, 581] on app-user-avatar at bounding box center [442, 580] width 35 height 35
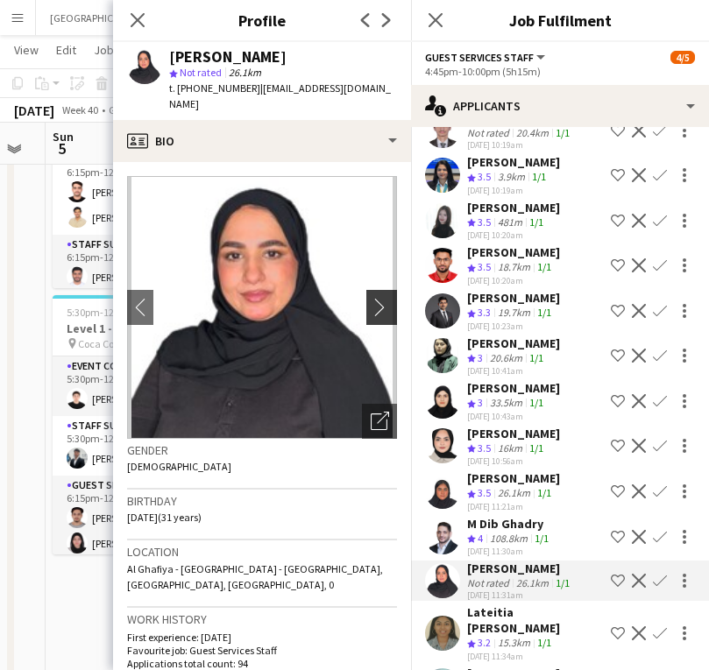
click at [386, 298] on app-icon "chevron-right" at bounding box center [384, 307] width 27 height 18
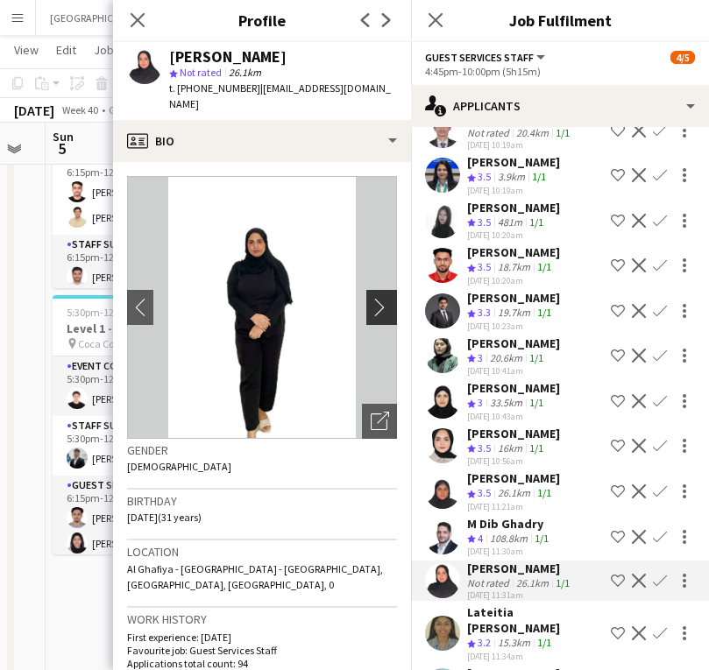
click at [380, 298] on app-icon "chevron-right" at bounding box center [384, 307] width 27 height 18
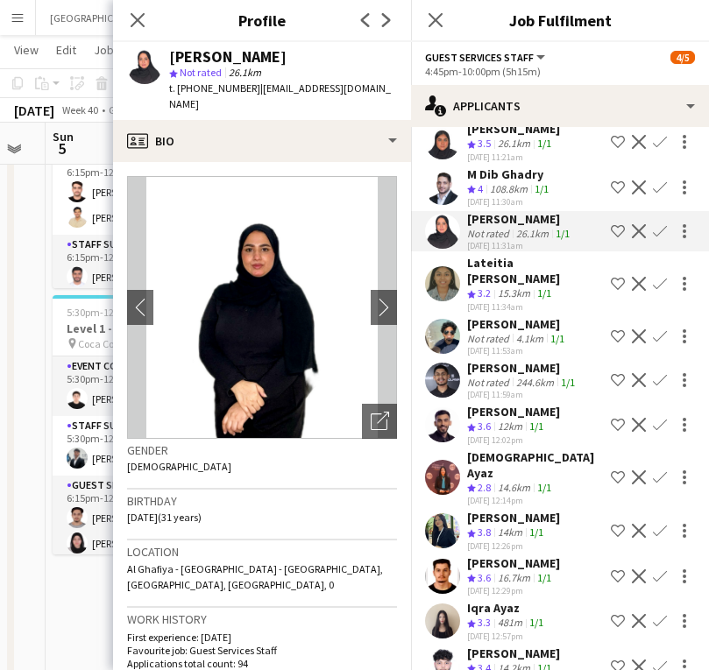
scroll to position [440, 0]
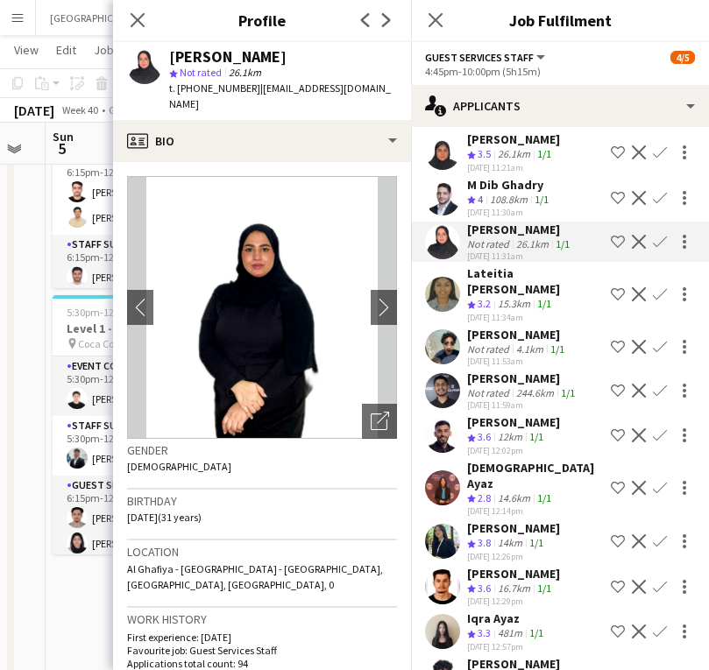
click at [661, 428] on app-icon "Confirm" at bounding box center [660, 435] width 14 height 14
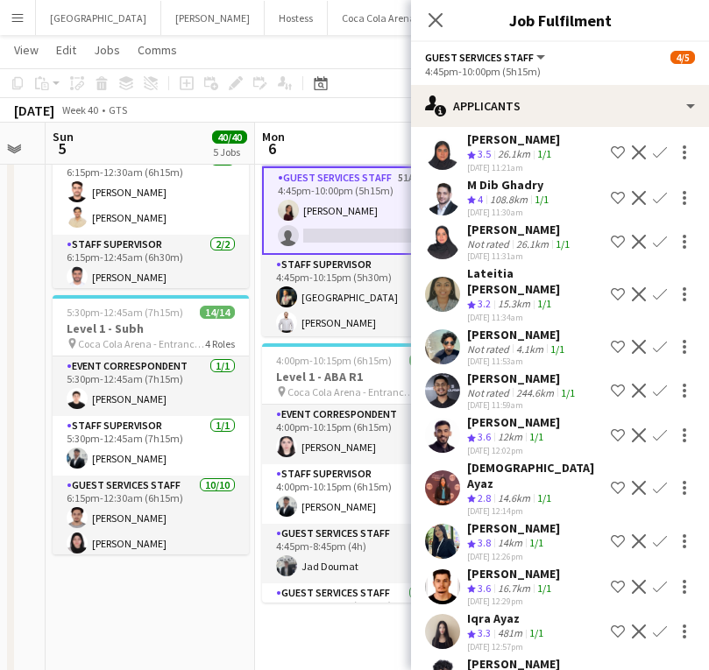
click at [661, 428] on app-icon "Confirm" at bounding box center [660, 435] width 14 height 14
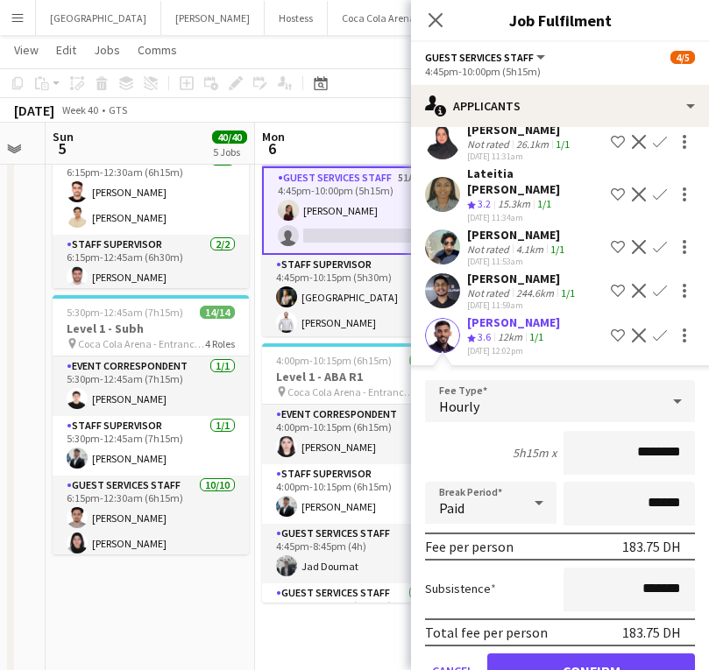
scroll to position [633, 0]
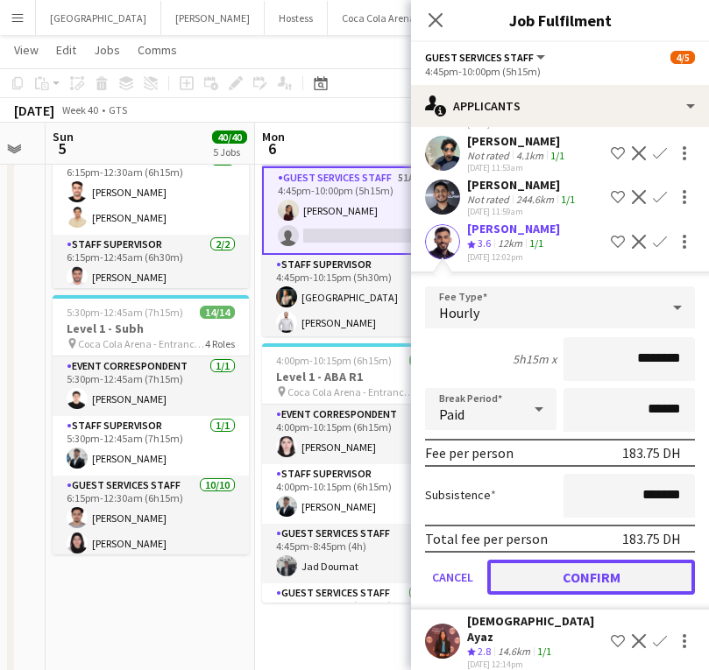
click at [586, 560] on button "Confirm" at bounding box center [591, 577] width 208 height 35
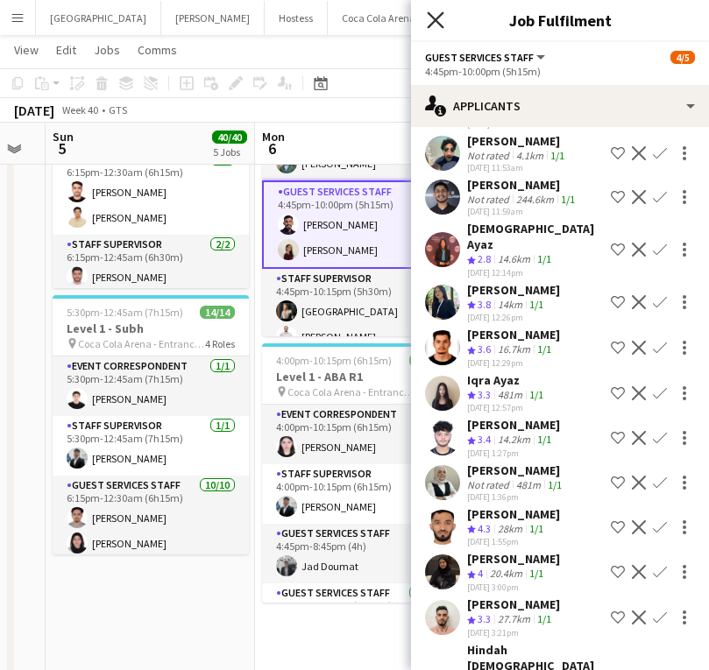
click at [427, 21] on icon "Close pop-in" at bounding box center [435, 19] width 17 height 17
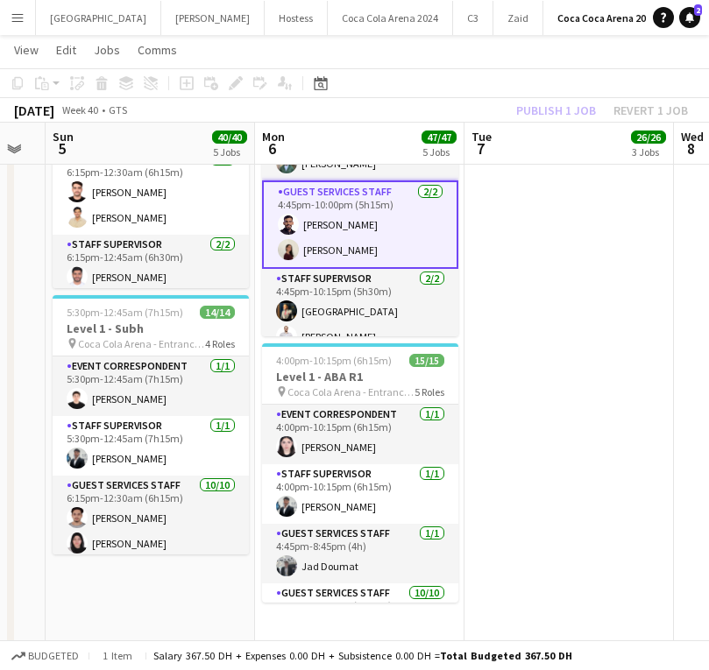
click at [335, 240] on app-card-role "Guest Services Staff [DATE] 4:45pm-10:00pm (5h15m) [PERSON_NAME] [PERSON_NAME]" at bounding box center [360, 224] width 196 height 88
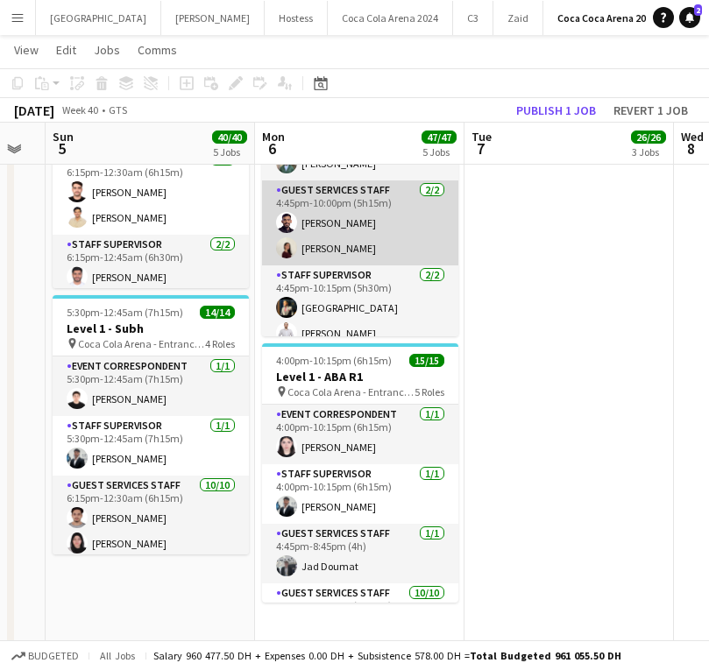
click at [323, 228] on app-card-role "Guest Services Staff [DATE] 4:45pm-10:00pm (5h15m) [PERSON_NAME] [PERSON_NAME]" at bounding box center [360, 222] width 196 height 85
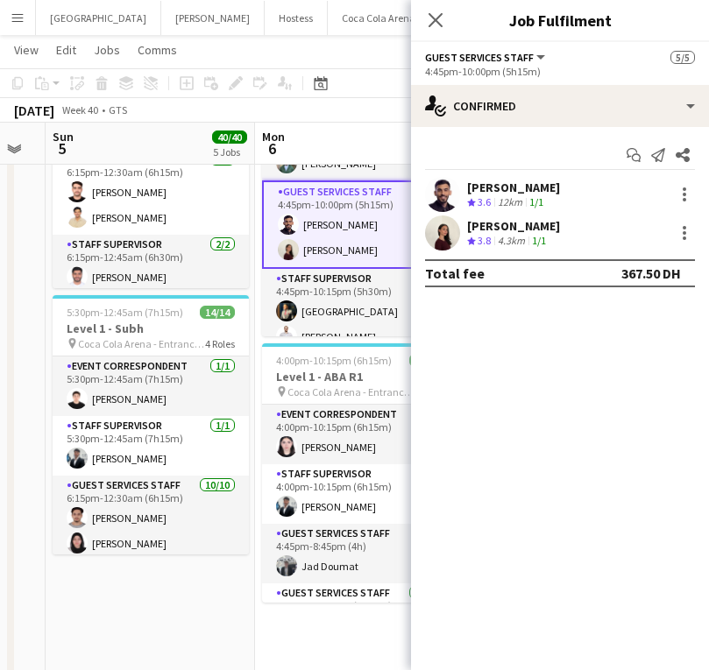
click at [441, 196] on app-user-avatar at bounding box center [442, 194] width 35 height 35
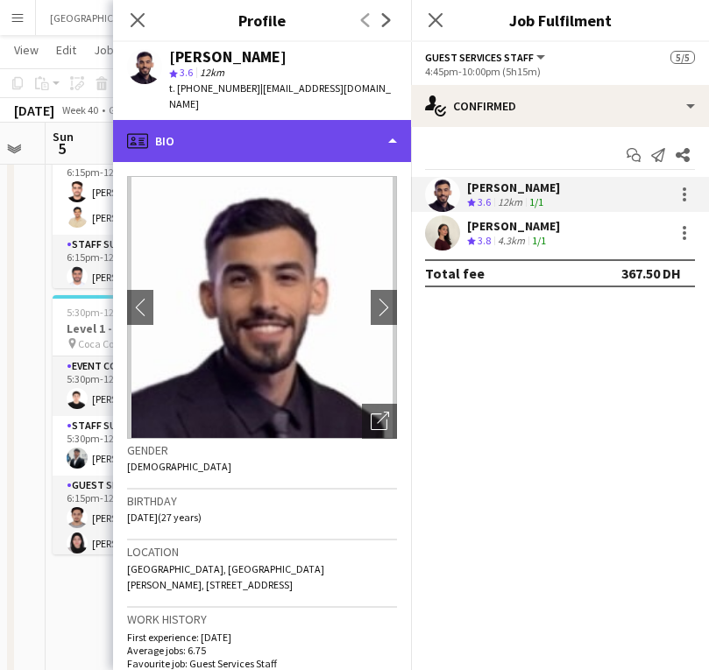
click at [292, 120] on div "profile Bio" at bounding box center [262, 141] width 298 height 42
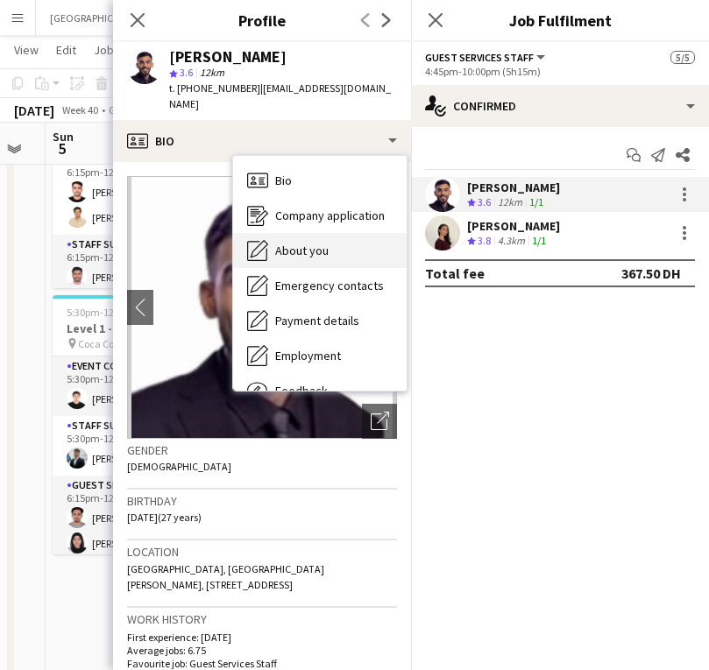
click at [289, 244] on div "About you About you" at bounding box center [319, 250] width 173 height 35
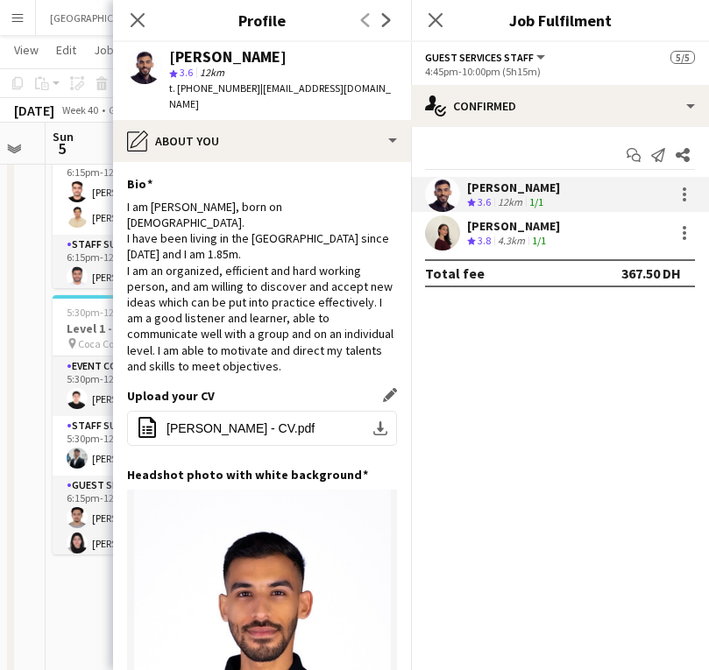
scroll to position [387, 0]
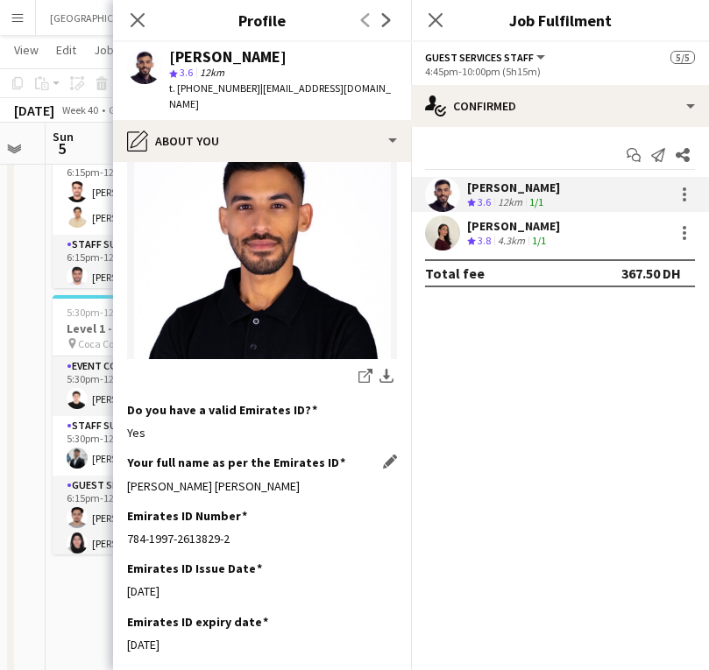
drag, startPoint x: 124, startPoint y: 448, endPoint x: 315, endPoint y: 448, distance: 191.0
click at [315, 448] on app-section-data-types "Bio Edit this field I am [PERSON_NAME], born on [DEMOGRAPHIC_DATA]. I have been…" at bounding box center [262, 416] width 298 height 508
copy div "[PERSON_NAME] [PERSON_NAME]"
click at [135, 13] on icon "Close pop-in" at bounding box center [137, 19] width 17 height 17
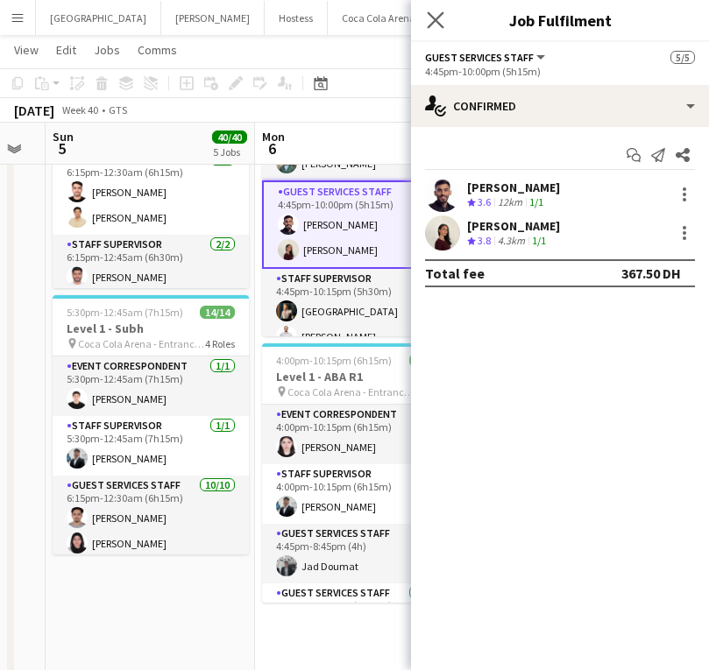
click at [444, 17] on app-icon "Close pop-in" at bounding box center [435, 20] width 25 height 25
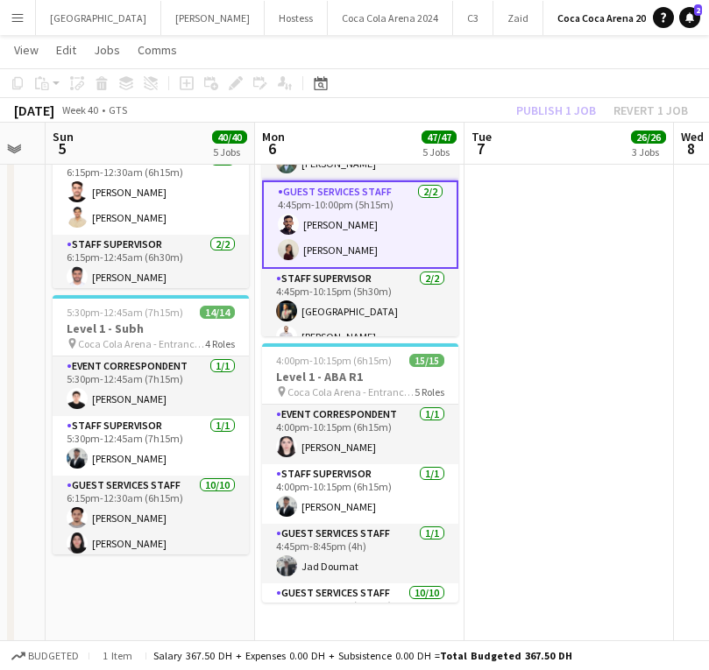
click at [571, 108] on div "Publish 1 job Revert 1 job" at bounding box center [602, 110] width 214 height 23
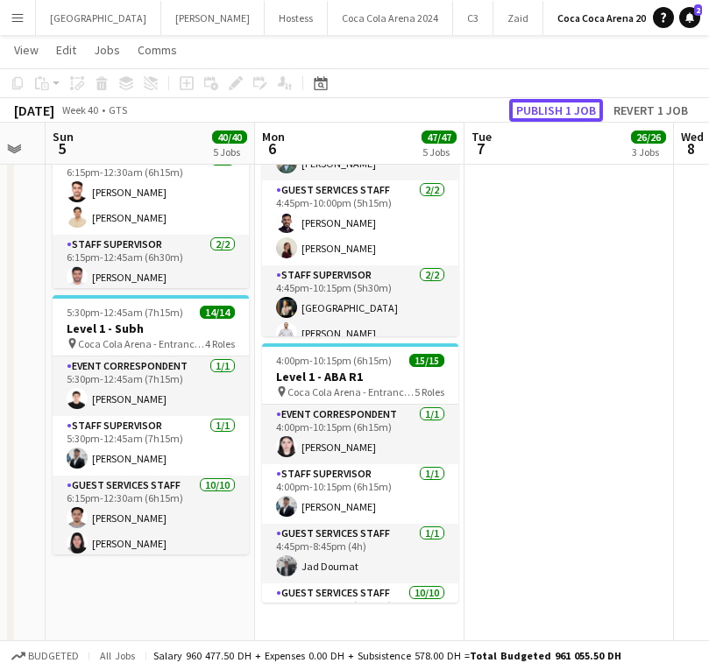
click at [571, 108] on button "Publish 1 job" at bounding box center [556, 110] width 94 height 23
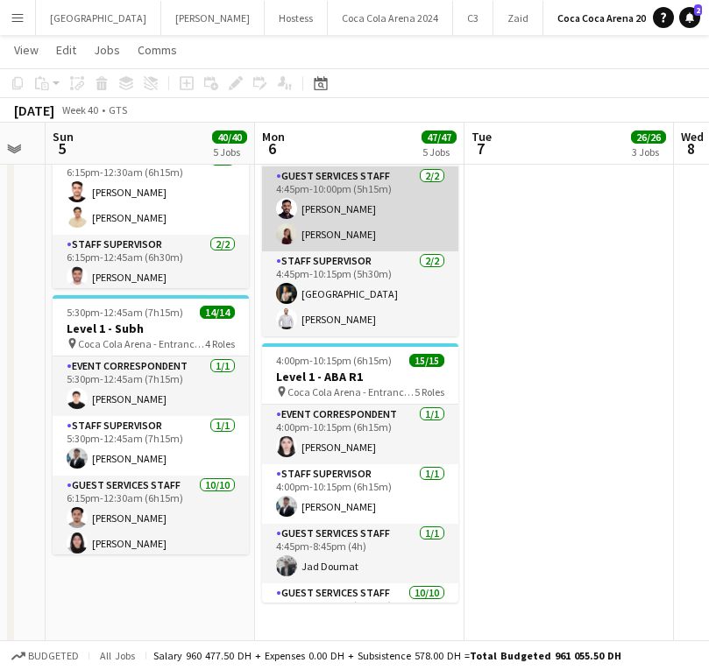
scroll to position [0, 584]
click at [336, 221] on app-card-role "Guest Services Staff [DATE] 4:45pm-10:00pm (5h15m) [PERSON_NAME] [PERSON_NAME]" at bounding box center [359, 208] width 196 height 85
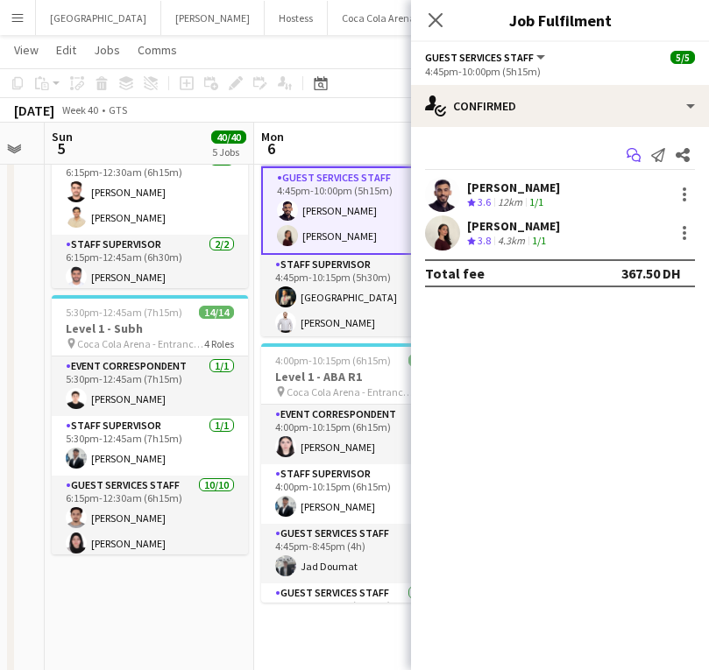
click at [635, 148] on icon "Start chat" at bounding box center [633, 155] width 14 height 14
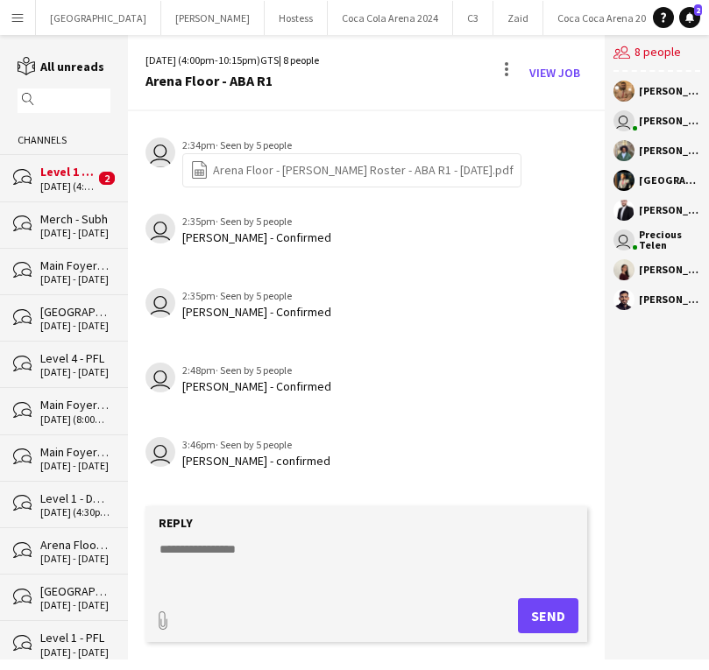
scroll to position [393, 0]
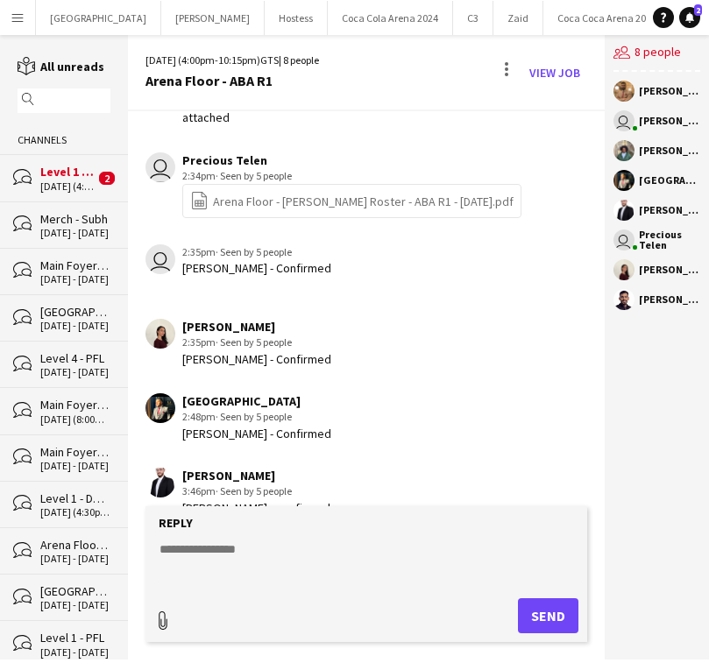
type input "**********"
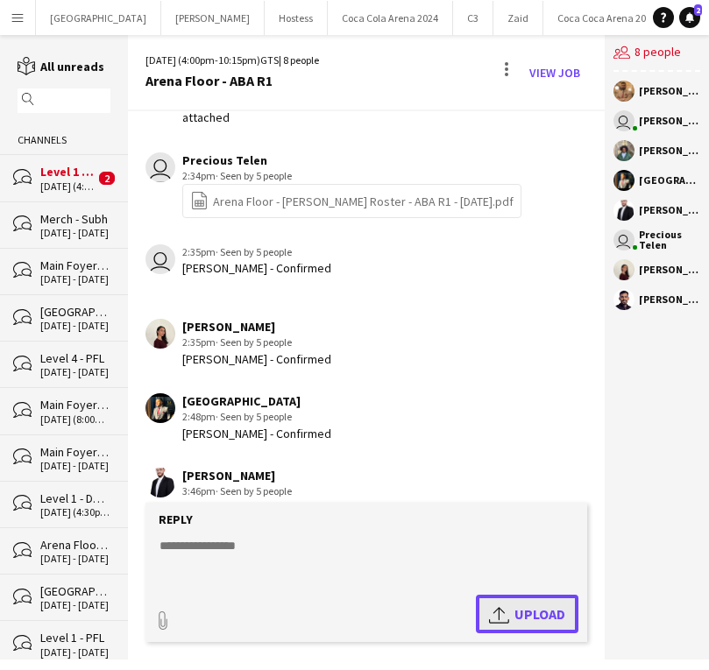
click at [488, 600] on button "Upload Upload" at bounding box center [527, 614] width 103 height 39
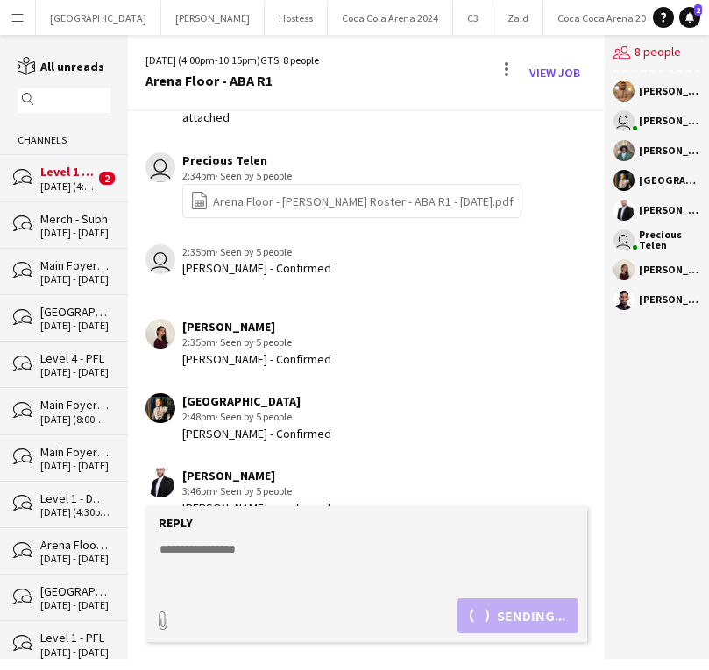
scroll to position [516, 0]
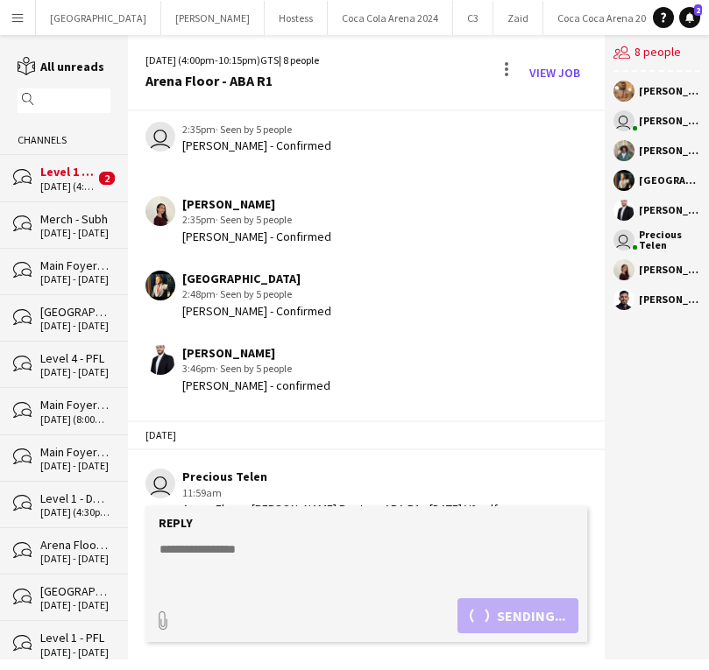
click at [286, 539] on form "Reply paperclip Sending..." at bounding box center [366, 574] width 442 height 136
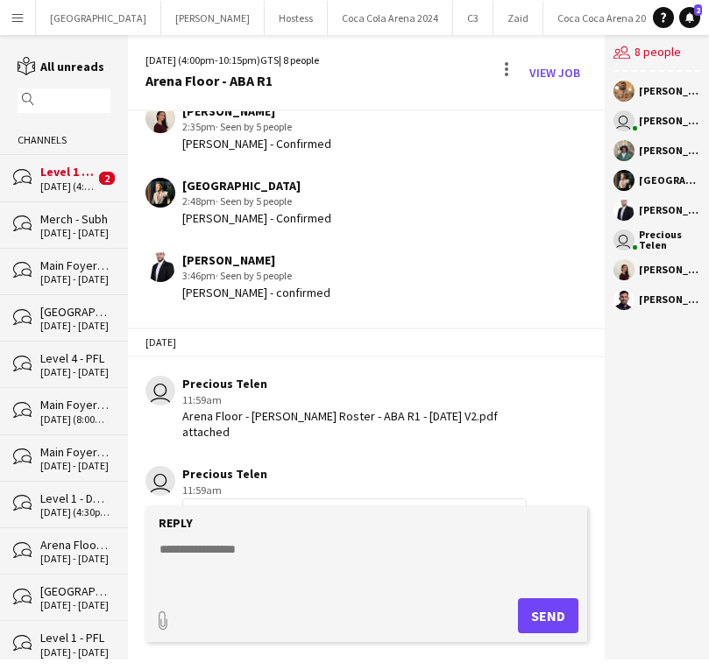
click at [280, 538] on form "Reply paperclip Send" at bounding box center [366, 574] width 442 height 136
click at [284, 558] on textarea at bounding box center [370, 564] width 424 height 46
type textarea "**********"
click at [547, 612] on button "Send" at bounding box center [548, 615] width 60 height 35
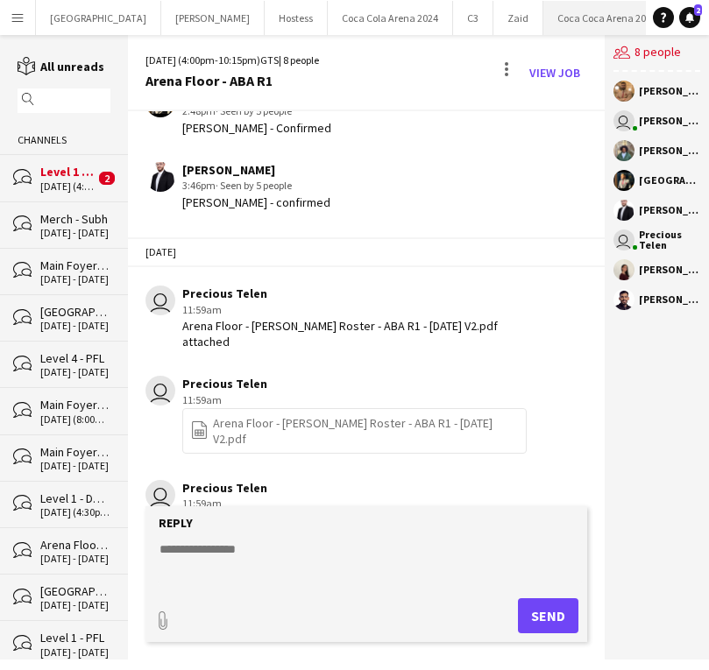
click at [543, 15] on button "[GEOGRAPHIC_DATA] 2025 Close" at bounding box center [607, 18] width 128 height 34
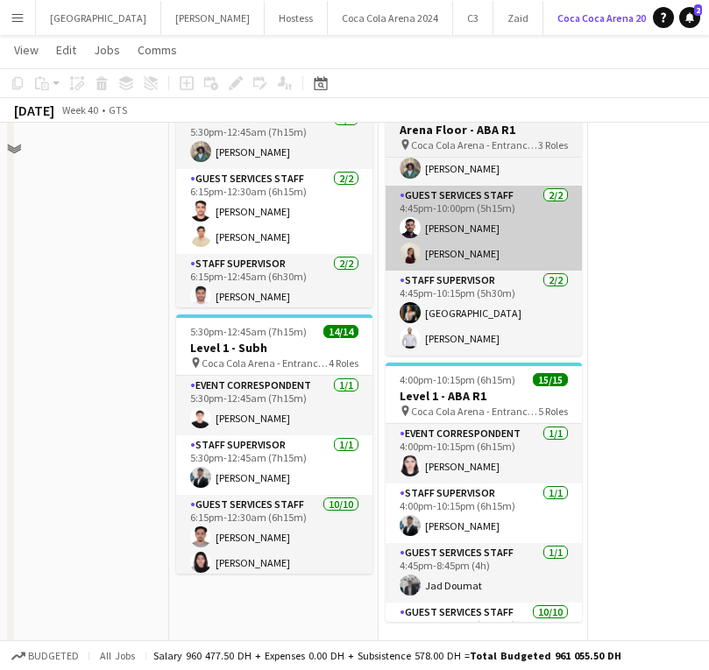
scroll to position [1030, 0]
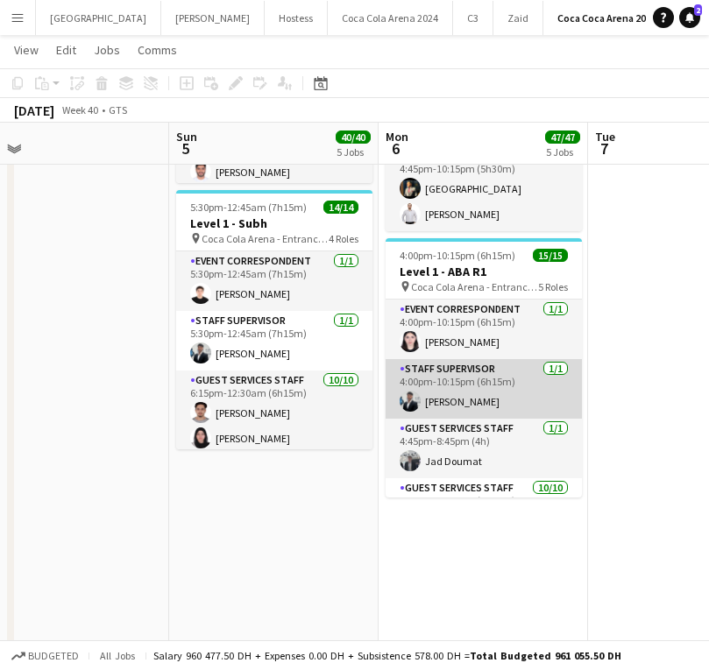
click at [448, 383] on app-card-role "Staff Supervisor [DATE] 4:00pm-10:15pm (6h15m) [PERSON_NAME]" at bounding box center [484, 389] width 196 height 60
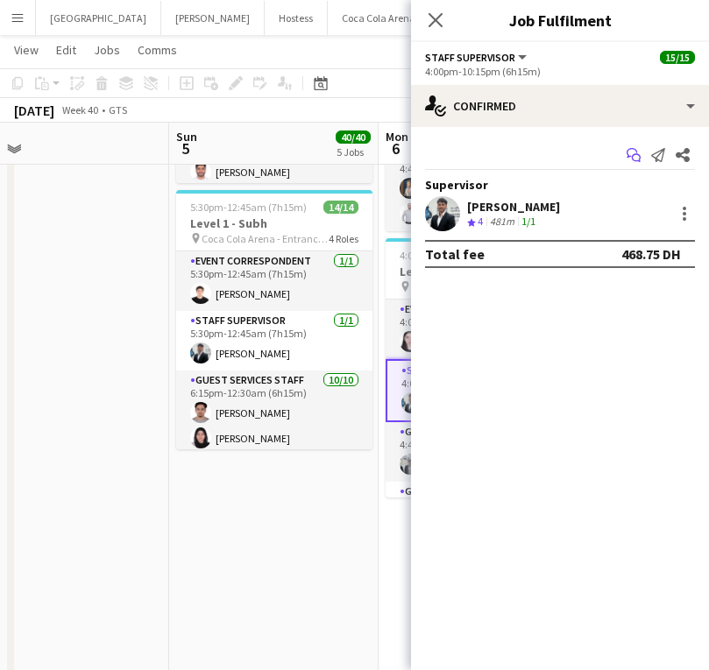
click at [632, 157] on icon at bounding box center [636, 158] width 9 height 9
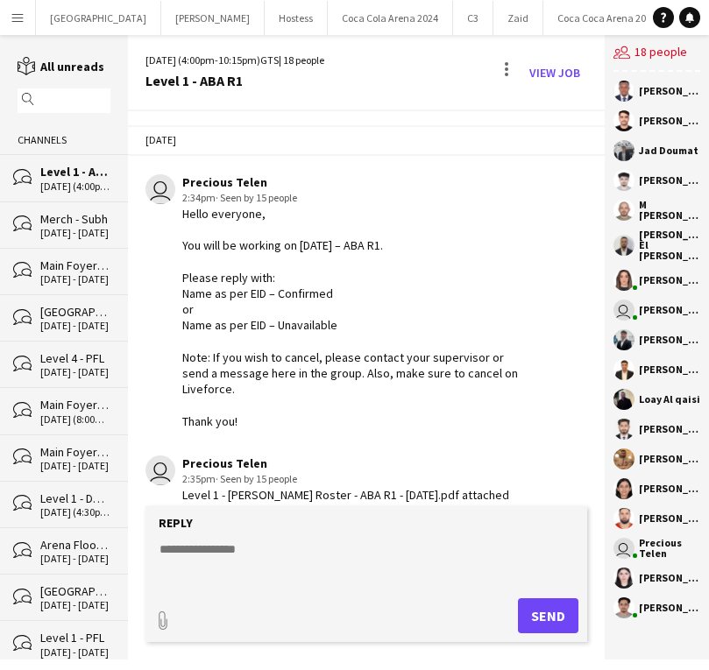
scroll to position [1475, 0]
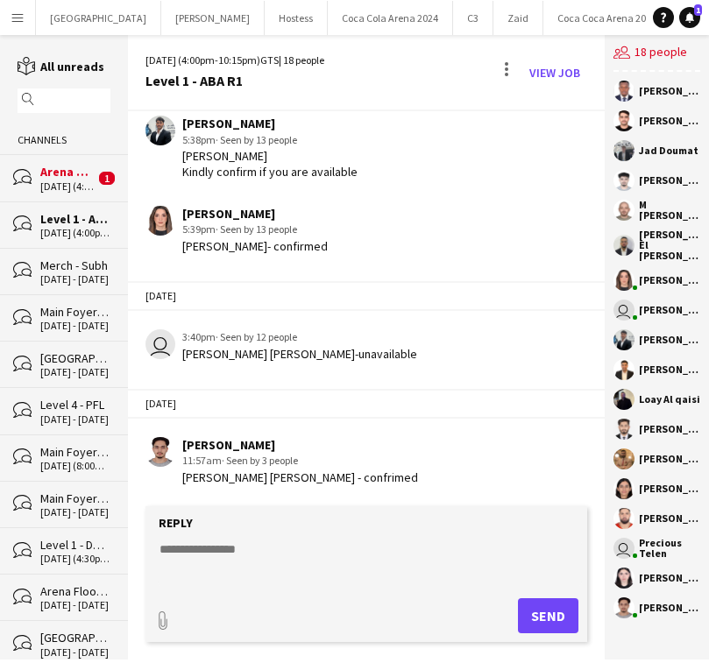
click at [71, 180] on div "[DATE] (4:00pm-10:15pm)" at bounding box center [67, 186] width 54 height 12
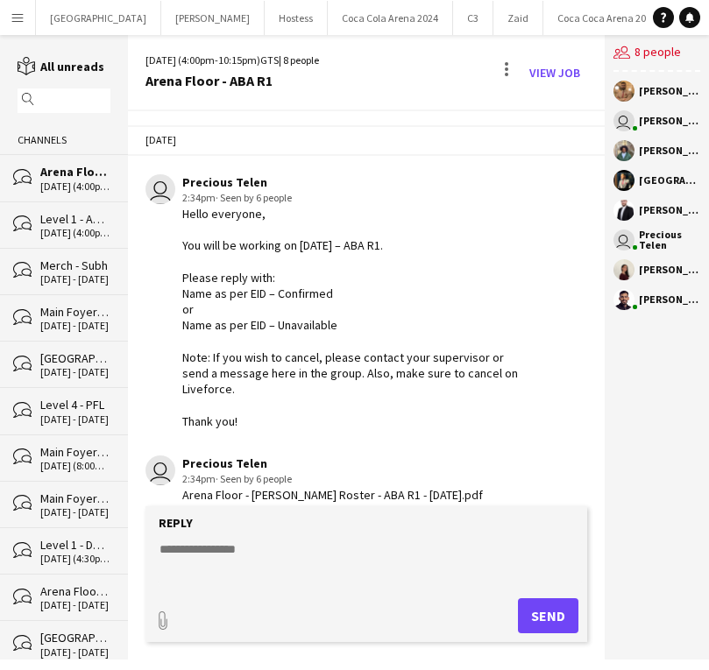
scroll to position [774, 0]
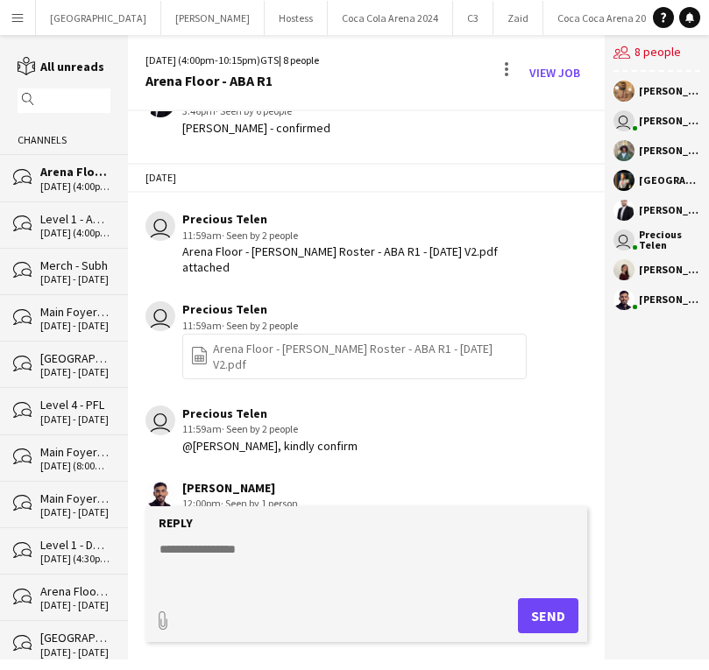
click at [68, 215] on div "Level 1 - ABA R1" at bounding box center [75, 219] width 70 height 16
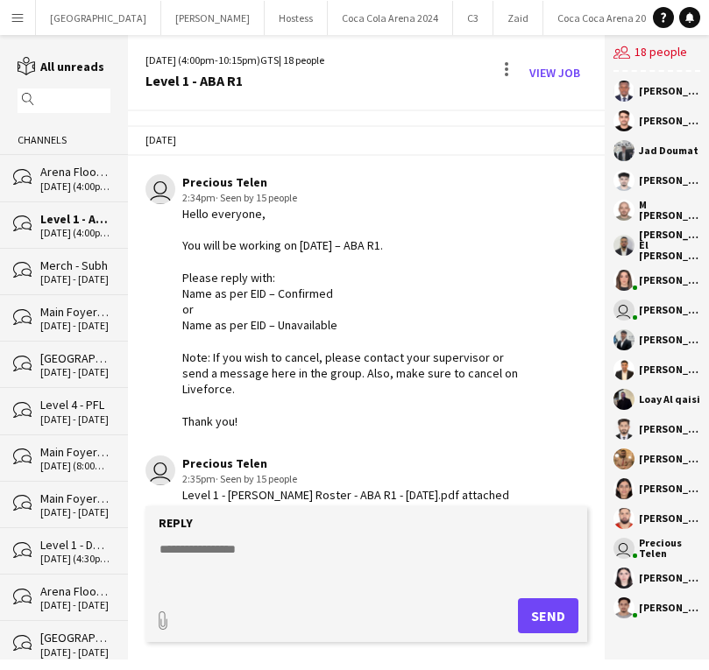
scroll to position [1459, 0]
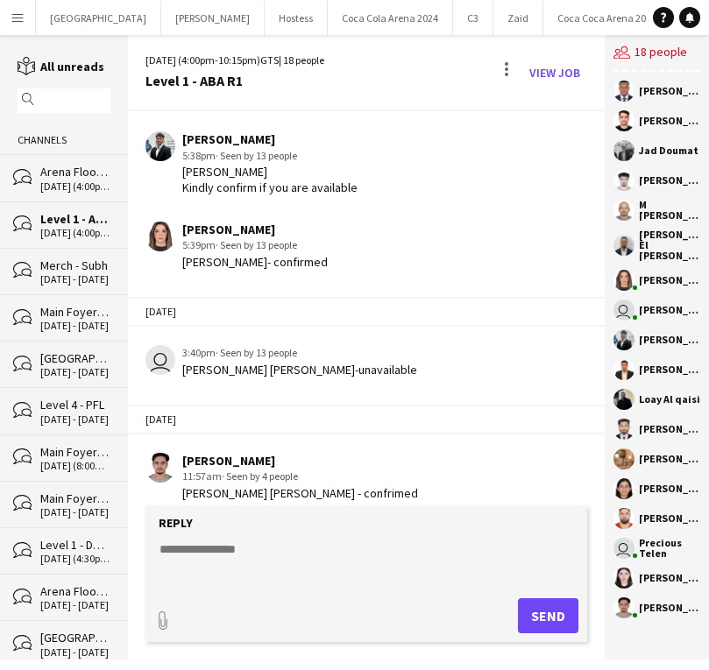
click at [73, 254] on div "bubbles Merch - Subh [DATE] - [DATE]" at bounding box center [64, 271] width 128 height 46
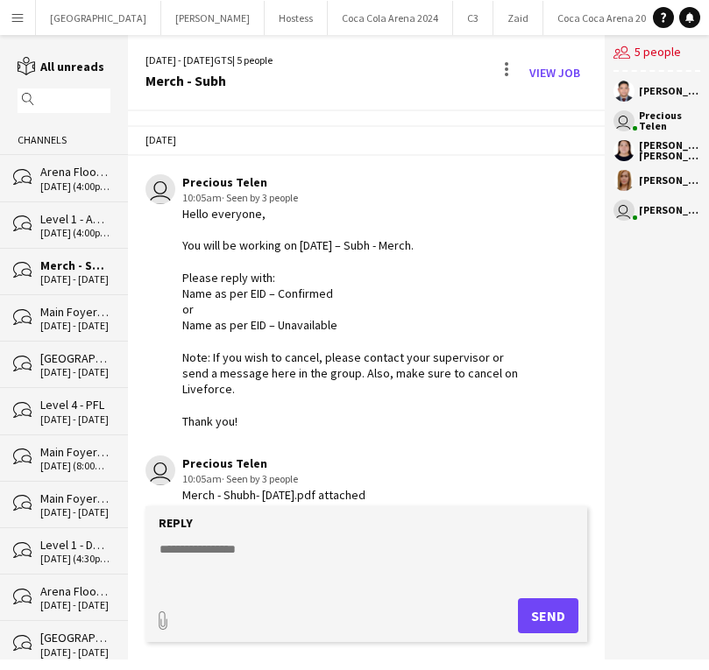
scroll to position [260, 0]
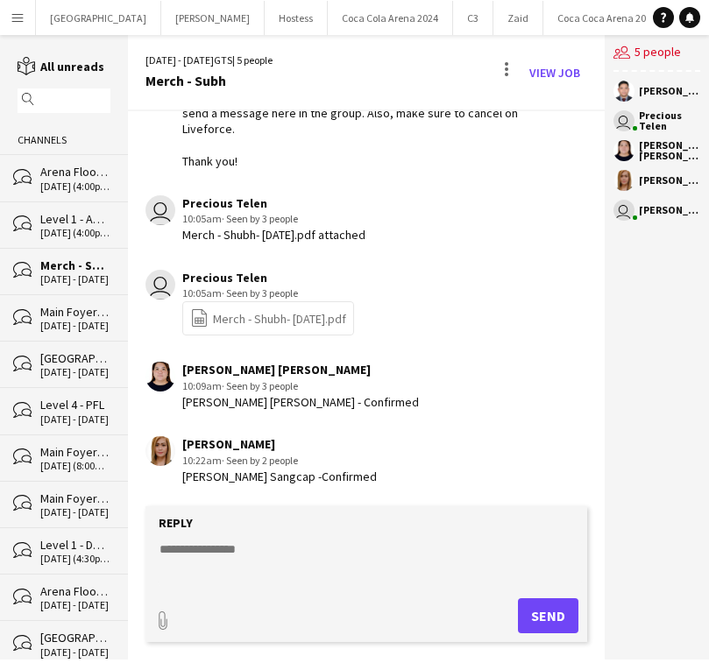
click at [70, 297] on div "bubbles Main Foyer - DUGUSTA Properties [DATE] - [DATE]" at bounding box center [64, 317] width 128 height 46
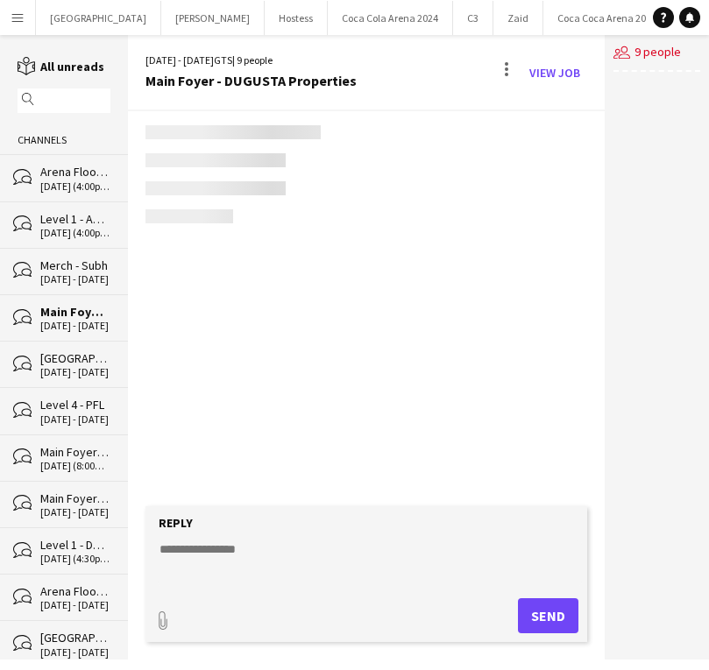
scroll to position [559, 0]
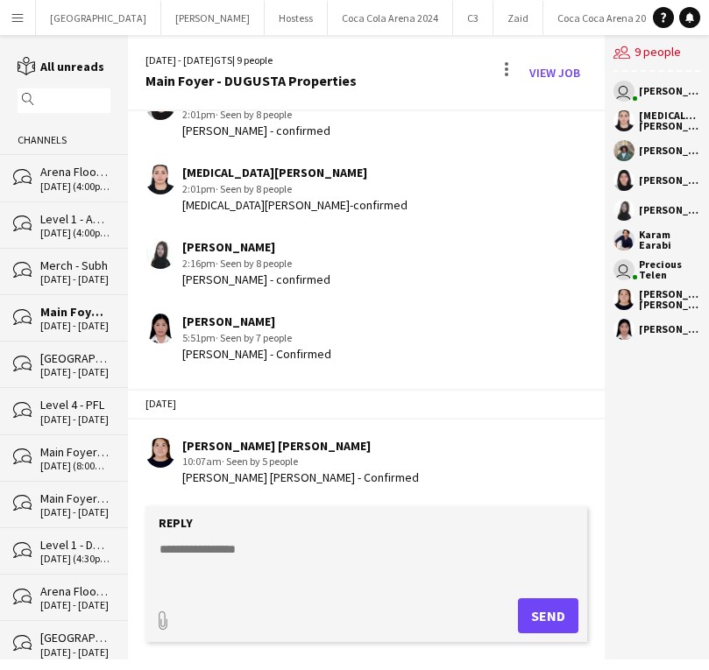
click at [72, 341] on div "bubbles [GEOGRAPHIC_DATA] - PFL [DATE] - [DATE]" at bounding box center [64, 364] width 128 height 46
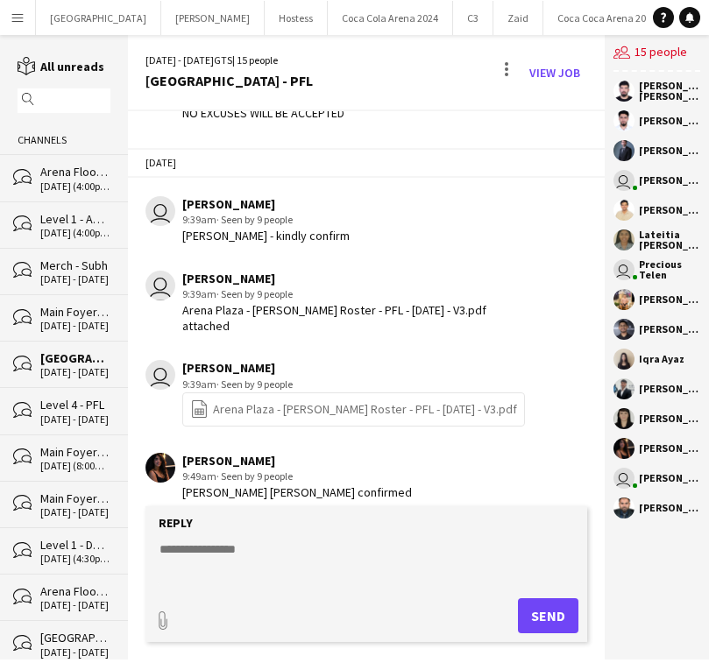
scroll to position [2868, 0]
click at [70, 229] on div "[DATE] (4:00pm-10:15pm)" at bounding box center [75, 233] width 70 height 12
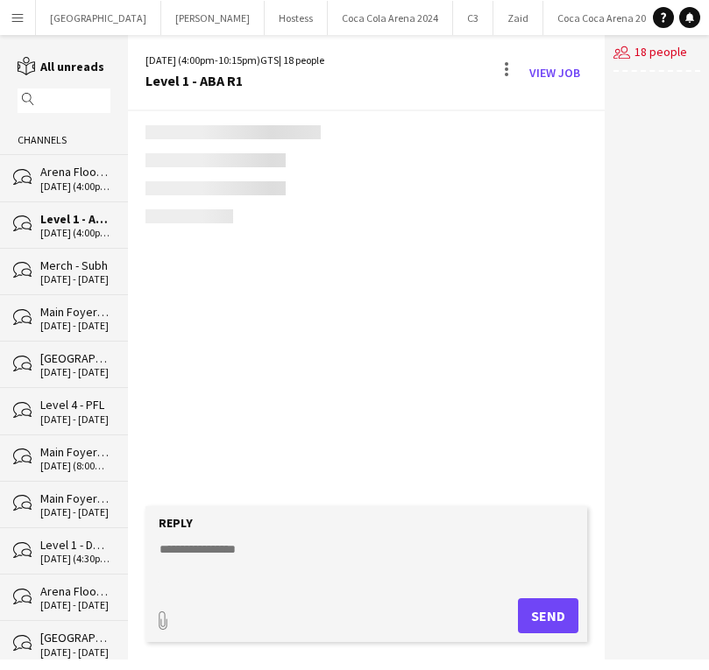
scroll to position [1459, 0]
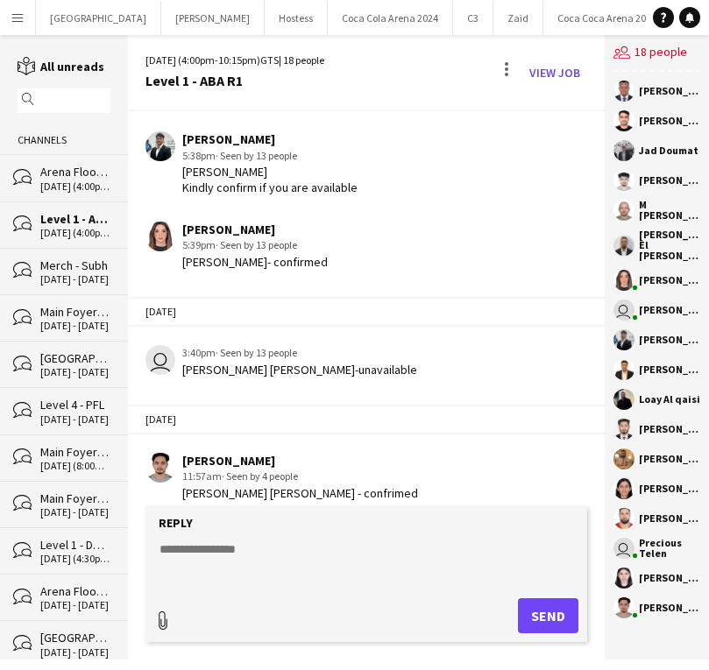
click at [166, 605] on div "paperclip" at bounding box center [163, 615] width 18 height 35
click at [163, 610] on div "paperclip" at bounding box center [163, 615] width 18 height 35
type input "**********"
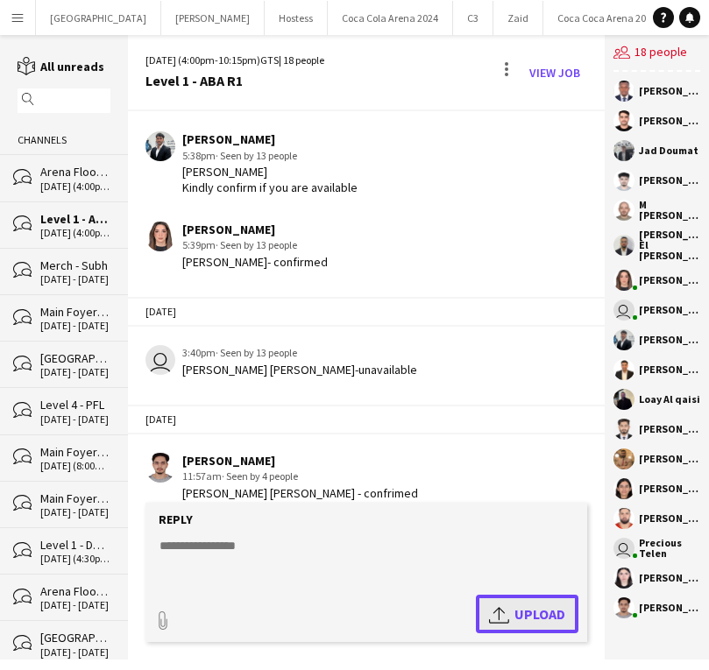
click at [545, 616] on span "Upload Upload" at bounding box center [527, 614] width 76 height 21
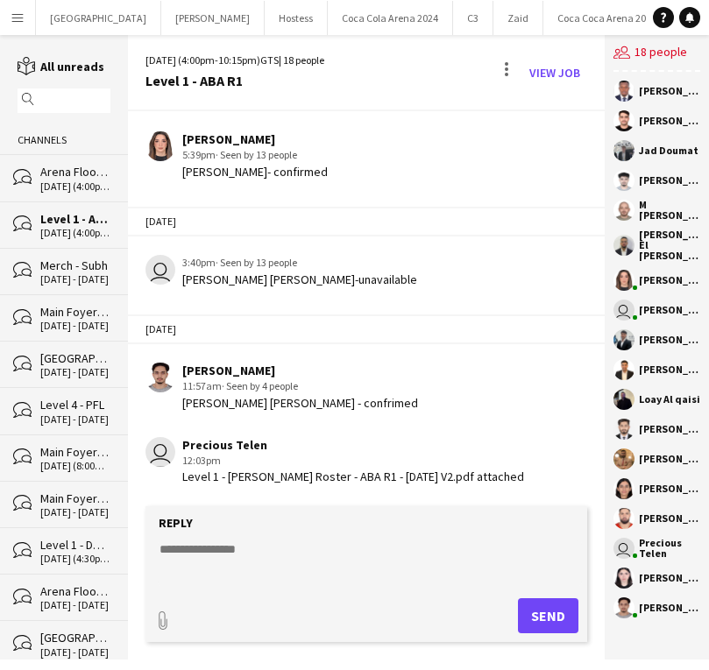
scroll to position [1625, 0]
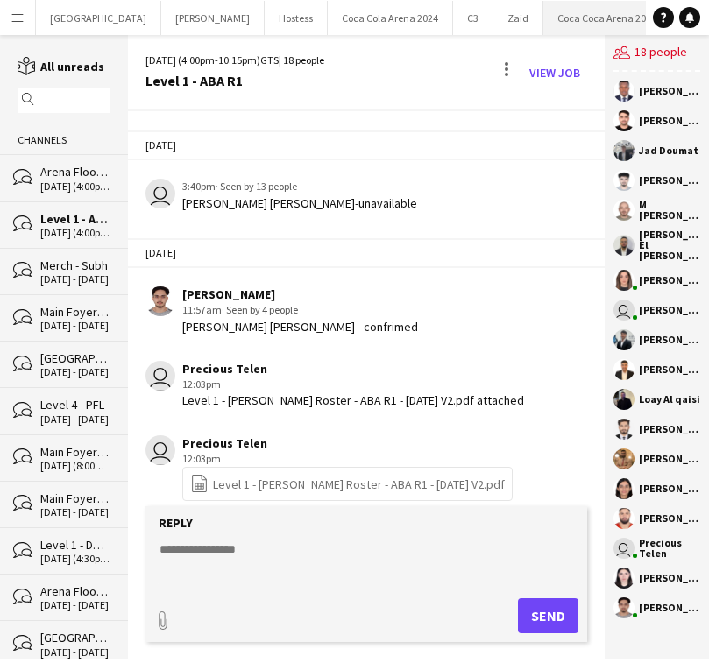
click at [543, 21] on button "[GEOGRAPHIC_DATA] 2025 Close" at bounding box center [607, 18] width 128 height 34
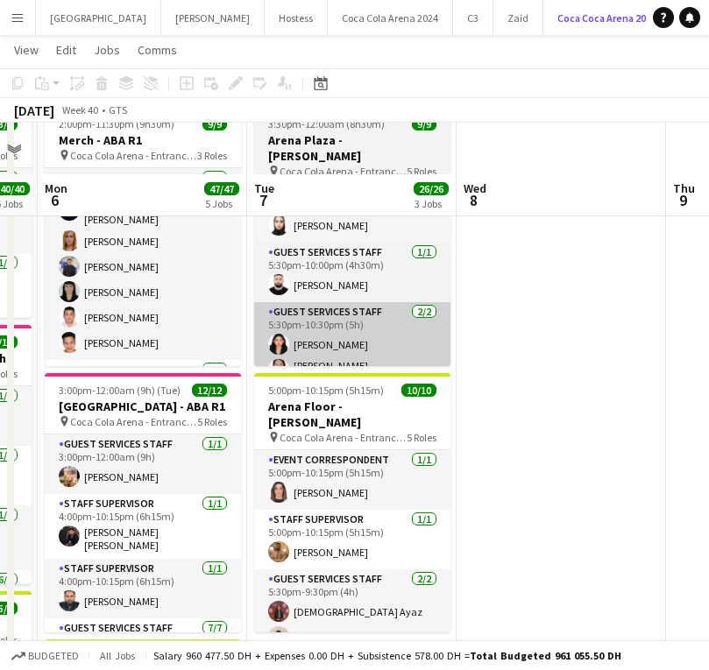
scroll to position [466, 0]
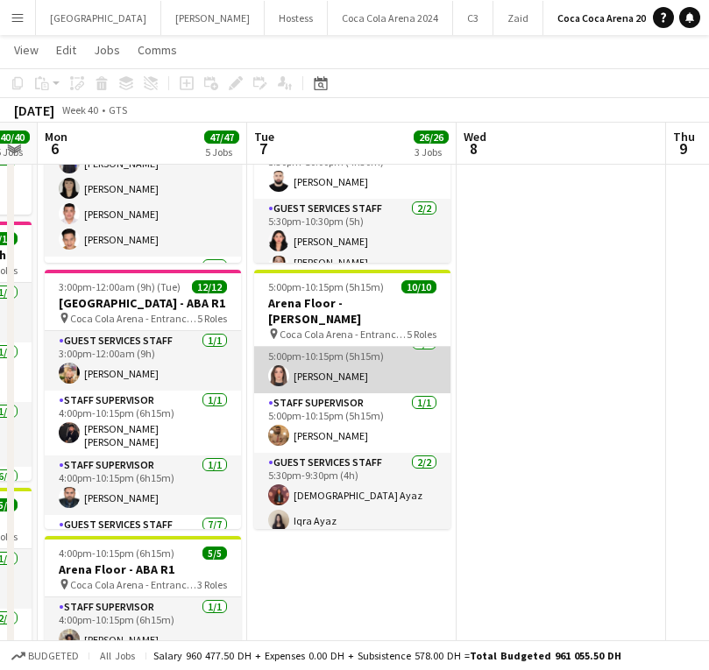
click at [311, 365] on app-card-role "Event Correspondent [DATE] 5:00pm-10:15pm (5h15m) [PERSON_NAME]" at bounding box center [352, 364] width 196 height 60
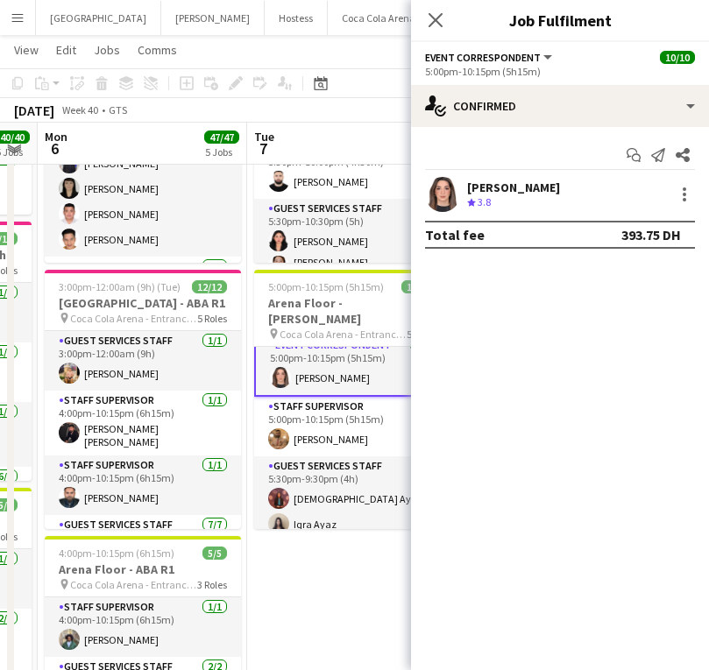
scroll to position [15, 0]
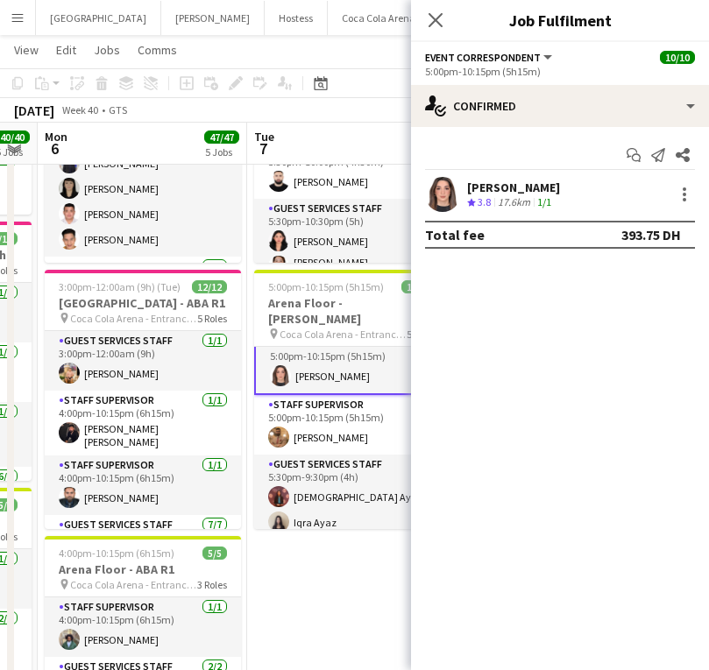
click at [432, 208] on app-user-avatar at bounding box center [442, 194] width 35 height 35
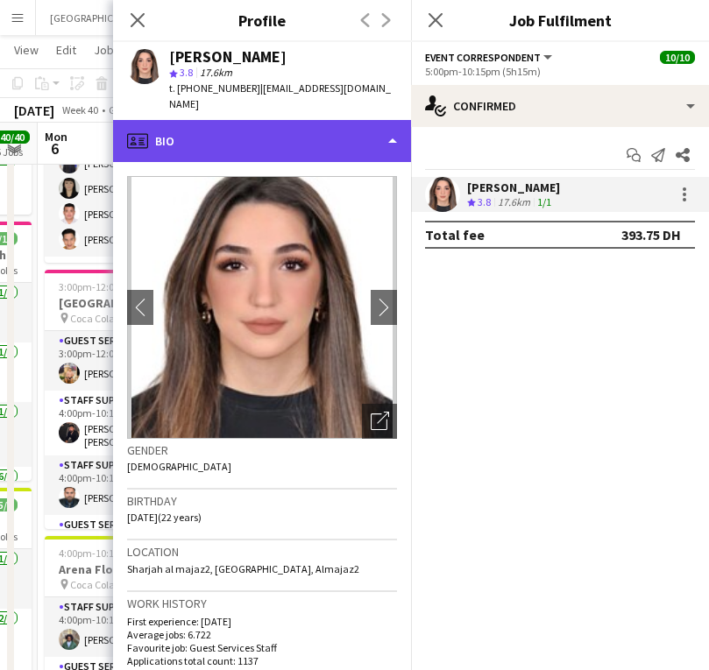
click at [213, 131] on div "profile Bio" at bounding box center [262, 141] width 298 height 42
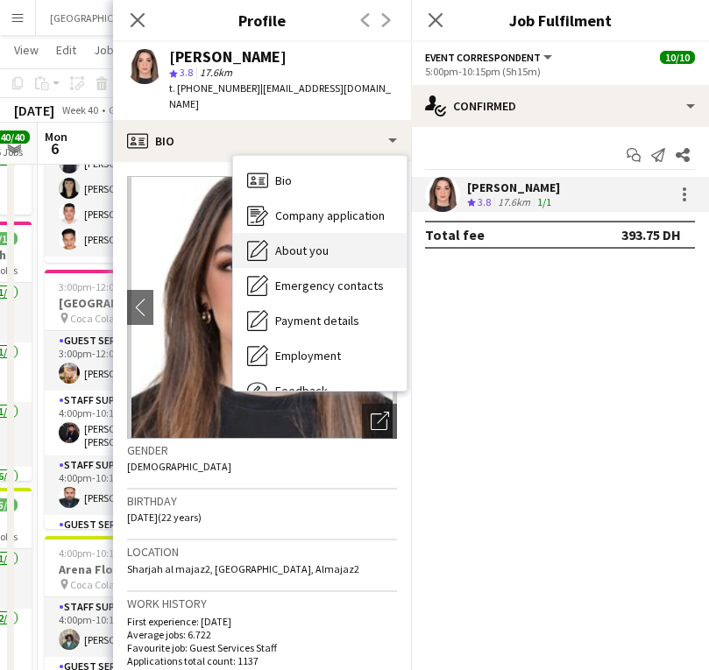
click at [301, 243] on span "About you" at bounding box center [301, 251] width 53 height 16
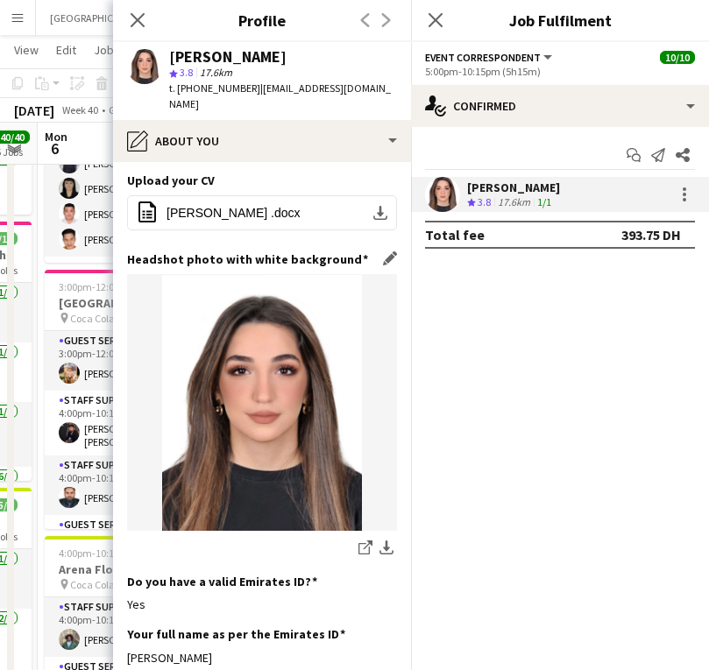
scroll to position [497, 0]
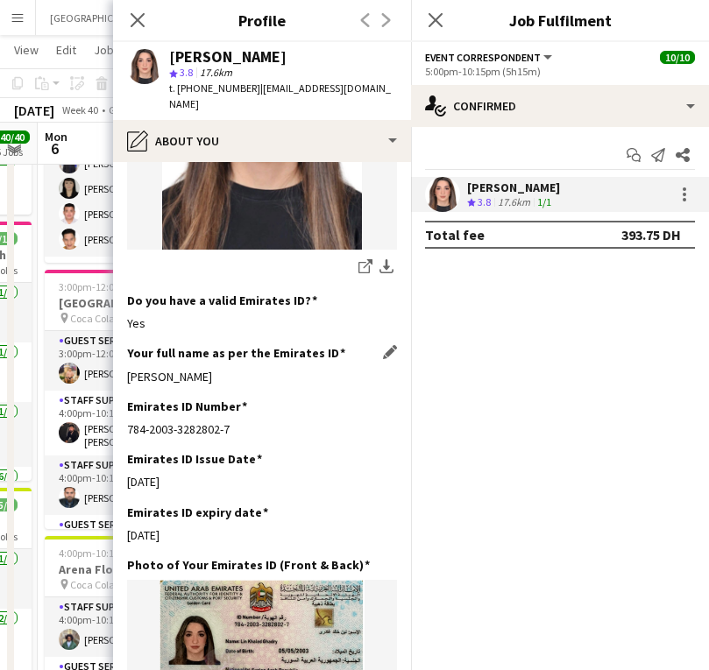
drag, startPoint x: 124, startPoint y: 343, endPoint x: 258, endPoint y: 343, distance: 134.9
click at [259, 343] on app-section-data-types "Bio Edit this field Hey, I’m [PERSON_NAME] , applying for a [DEMOGRAPHIC_DATA] …" at bounding box center [262, 416] width 298 height 508
copy div "[PERSON_NAME]"
click at [631, 152] on icon "Start chat" at bounding box center [633, 155] width 14 height 14
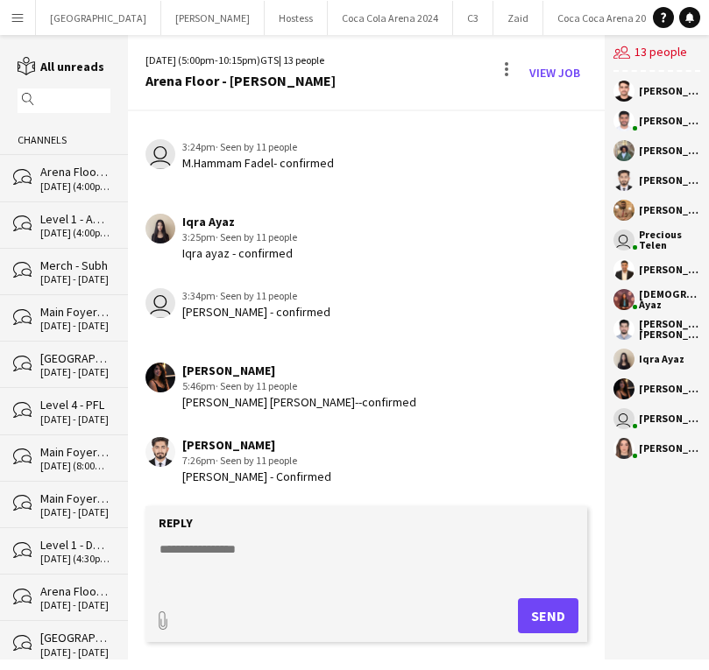
scroll to position [1002, 0]
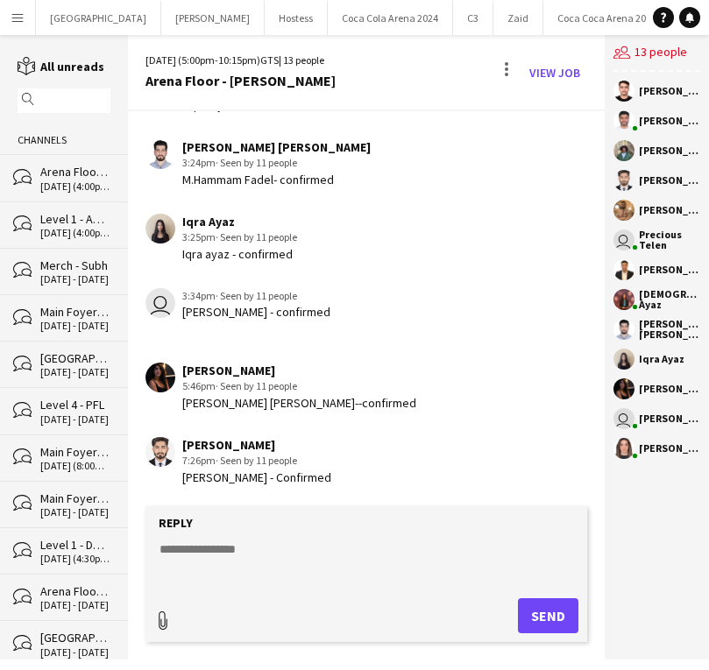
type input "**********"
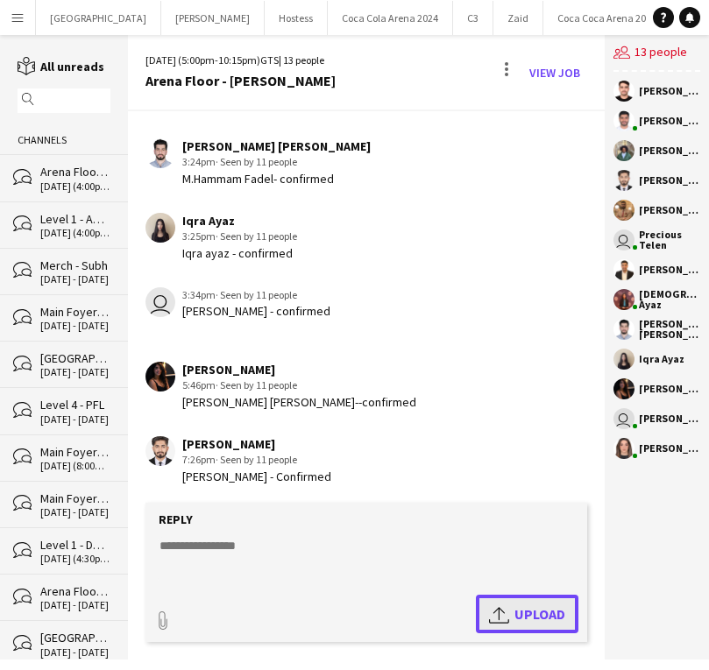
click at [520, 619] on span "Upload Upload" at bounding box center [527, 614] width 76 height 21
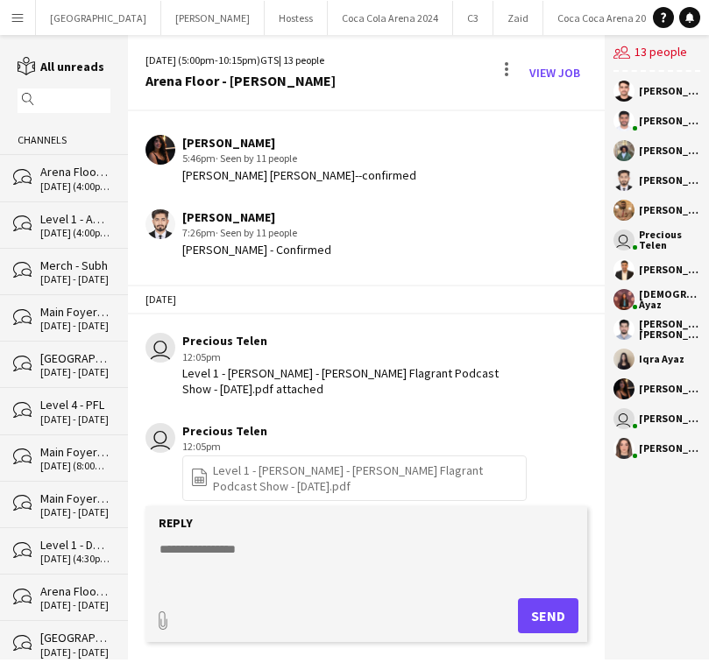
scroll to position [1246, 0]
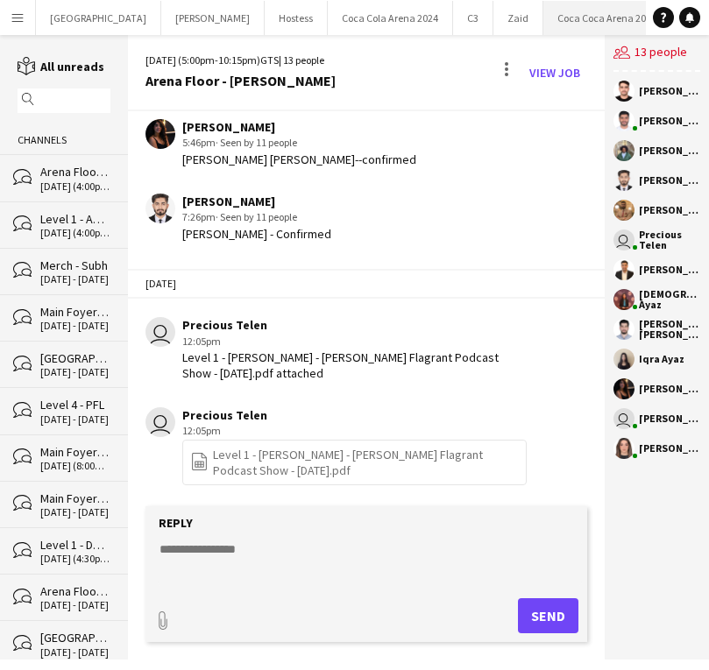
click at [543, 21] on button "[GEOGRAPHIC_DATA] 2025 Close" at bounding box center [607, 18] width 128 height 34
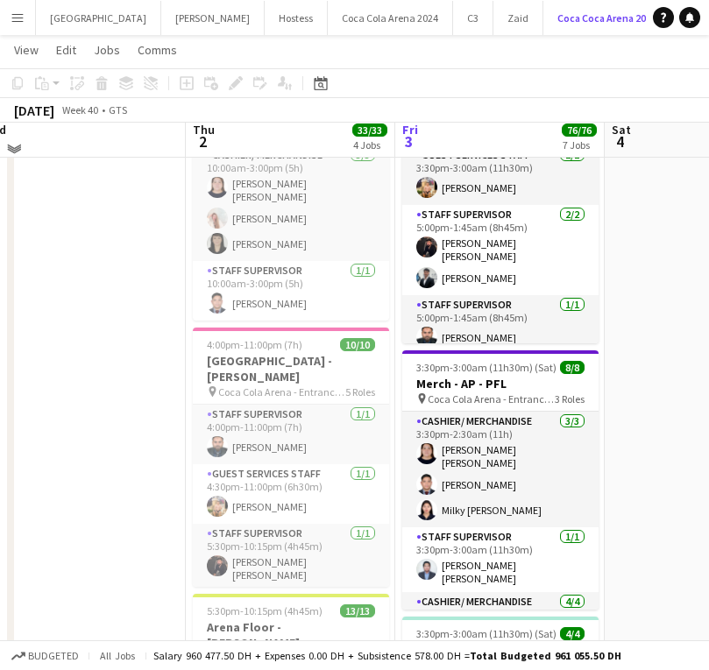
scroll to position [388, 0]
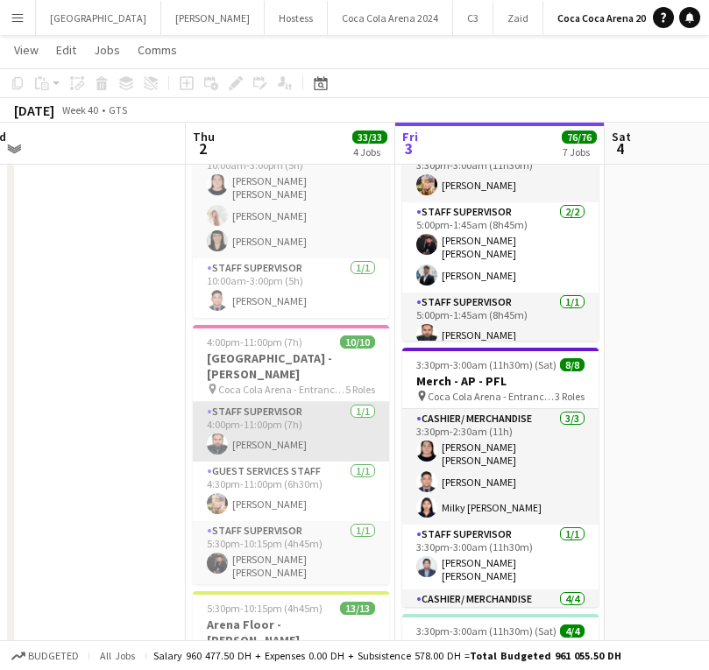
click at [278, 425] on app-card-role "Staff Supervisor [DATE] 4:00pm-11:00pm (7h) [PERSON_NAME]" at bounding box center [291, 432] width 196 height 60
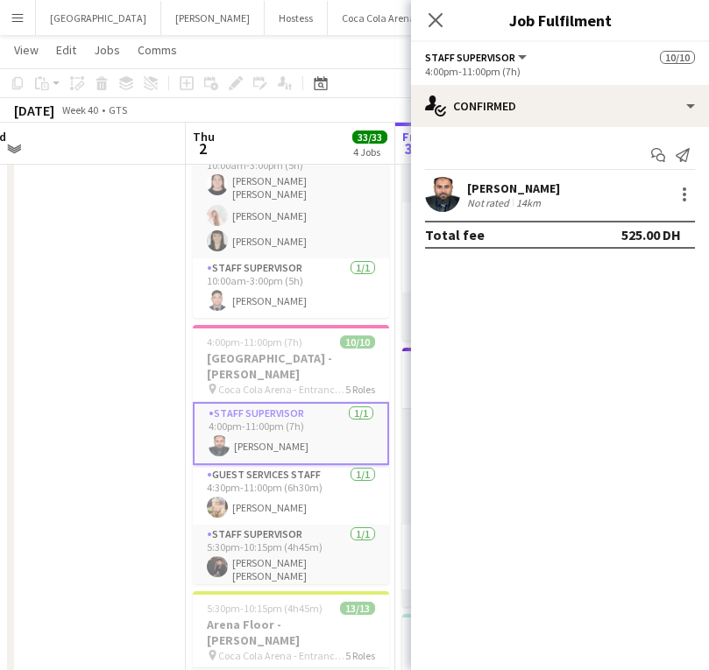
click at [440, 202] on app-user-avatar at bounding box center [442, 194] width 35 height 35
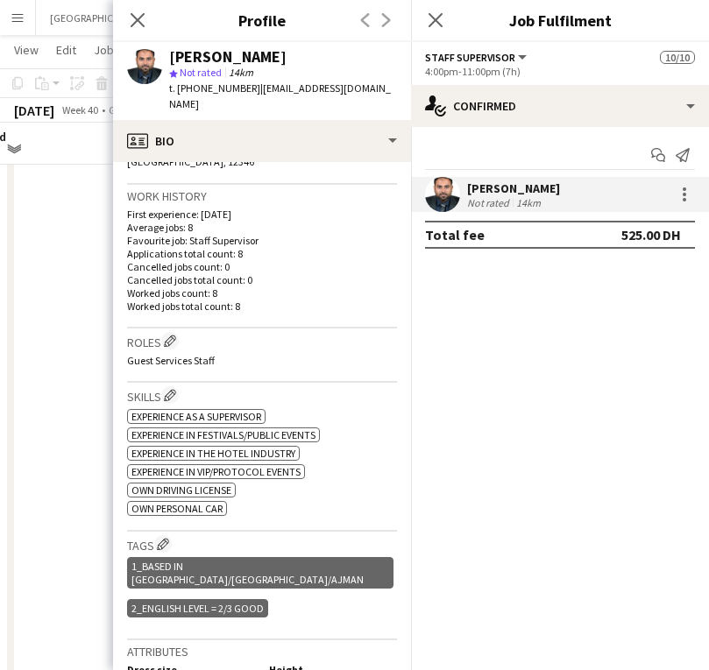
scroll to position [298, 0]
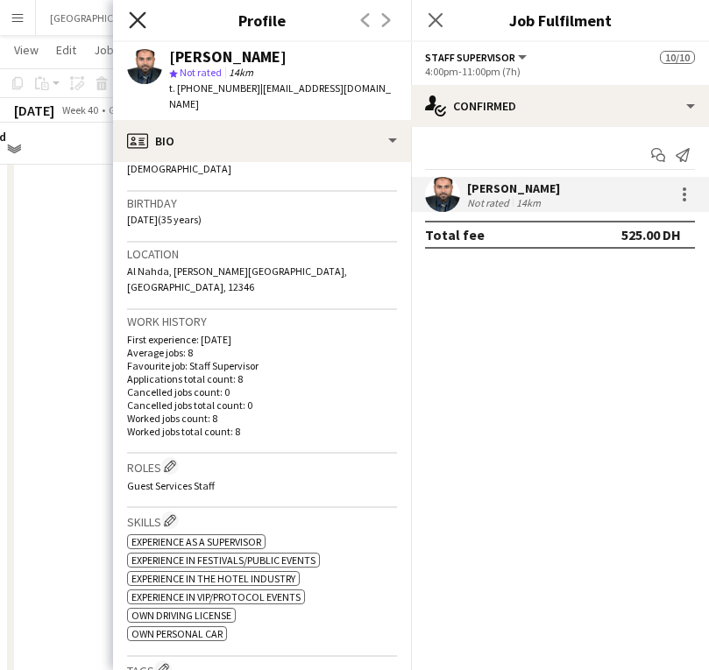
click at [135, 20] on icon "Close pop-in" at bounding box center [137, 19] width 17 height 17
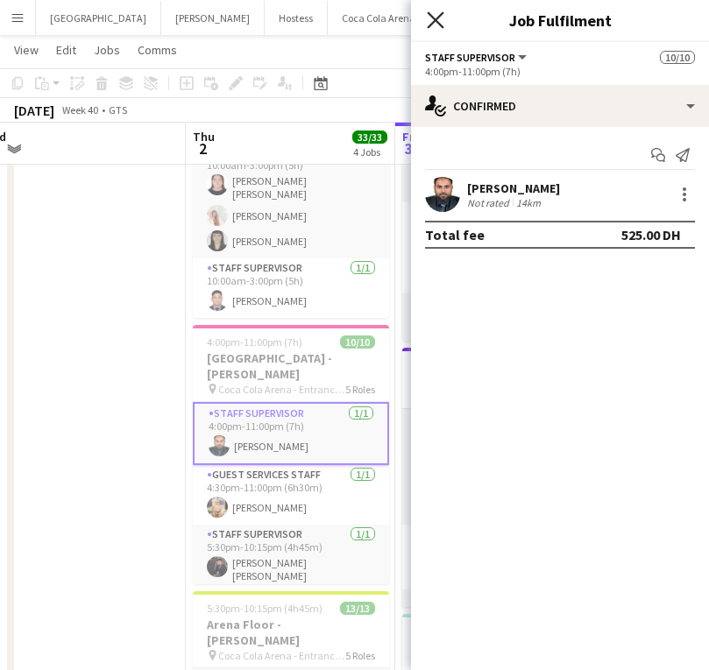
click at [435, 21] on icon at bounding box center [435, 19] width 17 height 17
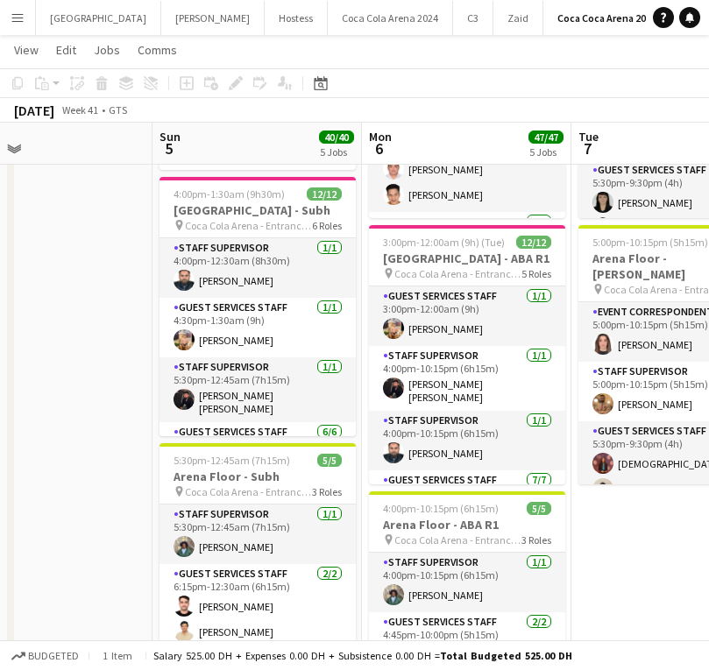
scroll to position [0, 467]
